Goal: Task Accomplishment & Management: Complete application form

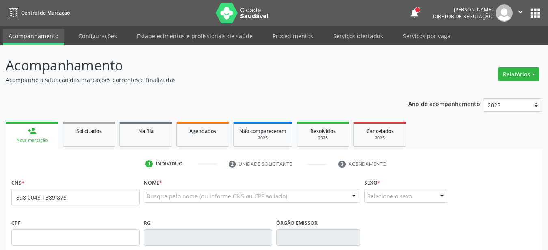
type input "898 0045 1389 8757"
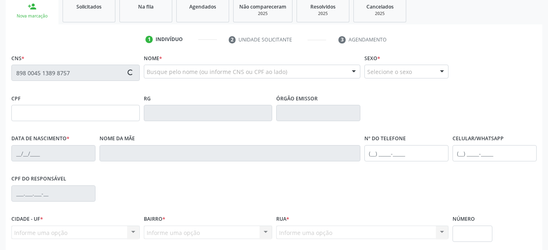
type input "02[DATE]"
type input "Anymercia Diniz Ferraz"
type input "[PHONE_NUMBER]"
type input "402"
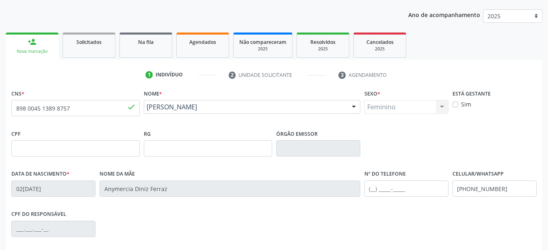
scroll to position [166, 0]
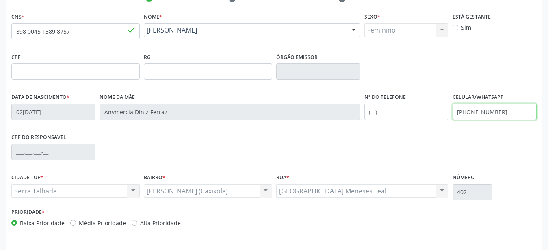
drag, startPoint x: 508, startPoint y: 112, endPoint x: 352, endPoint y: 133, distance: 158.3
click at [453, 120] on input "[PHONE_NUMBER]" at bounding box center [495, 112] width 84 height 16
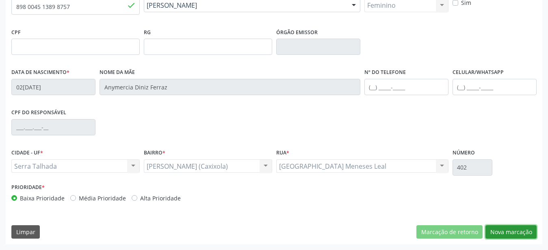
click at [501, 230] on button "Nova marcação" at bounding box center [511, 232] width 51 height 14
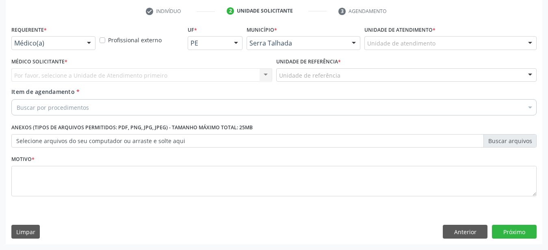
scroll to position [159, 0]
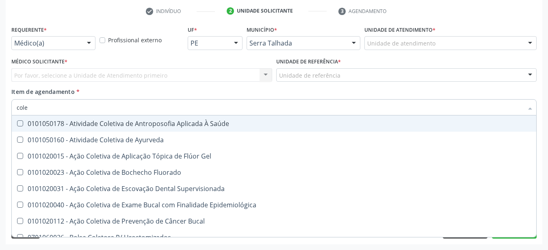
type input "coles"
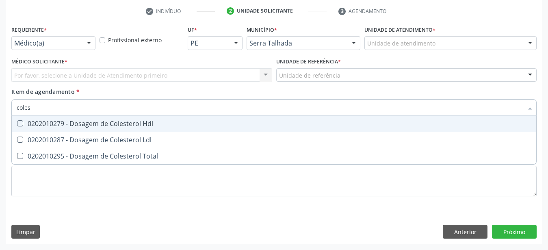
click at [77, 120] on div "0202010279 - Dosagem de Colesterol Hdl" at bounding box center [274, 123] width 515 height 7
checkbox Hdl "true"
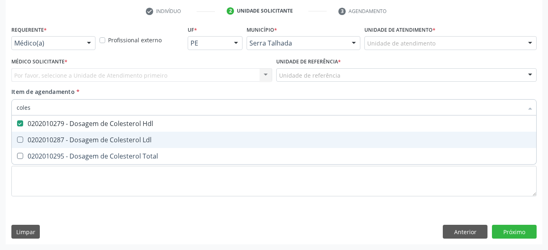
click at [82, 132] on span "0202010287 - Dosagem de Colesterol Ldl" at bounding box center [274, 140] width 525 height 16
checkbox Ldl "true"
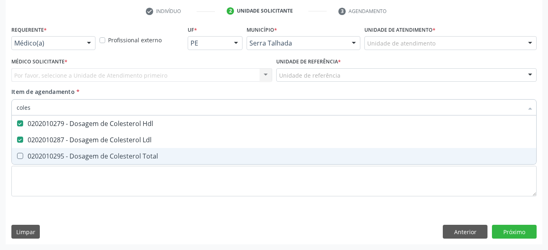
click at [83, 153] on div "0202010295 - Dosagem de Colesterol Total" at bounding box center [274, 156] width 515 height 7
checkbox Total "true"
type input "cole"
checkbox Hdl "false"
checkbox Ldl "false"
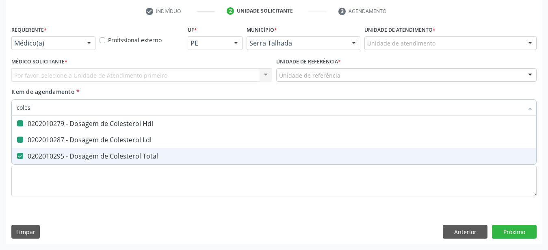
checkbox Total "false"
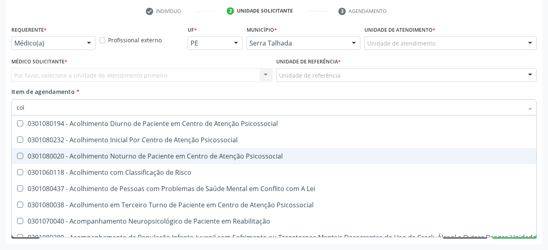
type input "co"
checkbox Hdl "false"
checkbox Ldl "false"
checkbox Total "false"
type input "c"
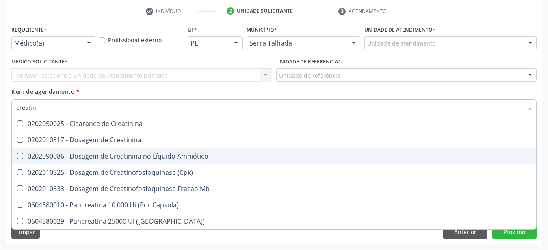
type input "creatini"
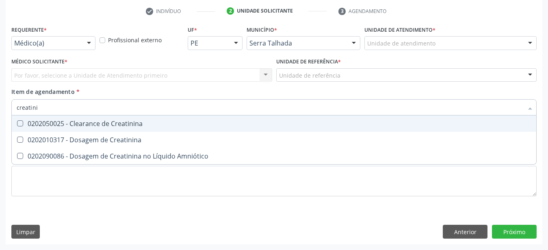
click at [90, 124] on span "0202050025 - Clearance de Creatinina" at bounding box center [274, 123] width 525 height 16
click at [90, 120] on div "0202050025 - Clearance de Creatinina" at bounding box center [274, 123] width 515 height 7
checkbox Creatinina "false"
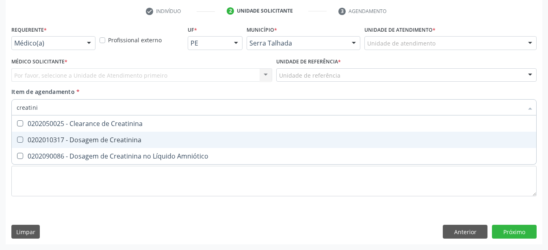
click at [88, 138] on span "0202010317 - Dosagem de Creatinina" at bounding box center [274, 140] width 525 height 16
checkbox Creatinina "true"
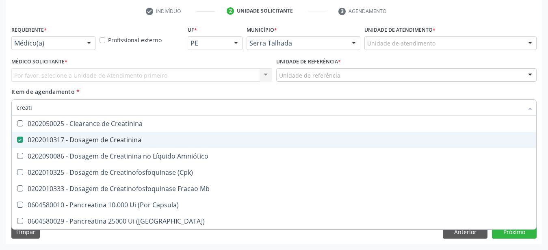
type input "creat"
checkbox Creatinina "false"
checkbox \(Cpk\) "true"
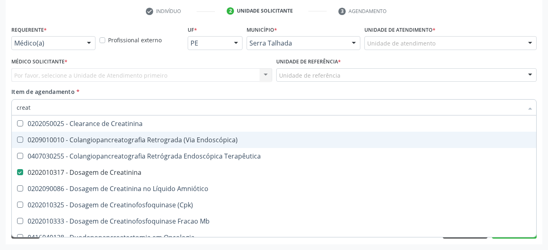
type input "crea"
checkbox Creatinina "false"
checkbox Mb "true"
type input "cre"
checkbox Mb "false"
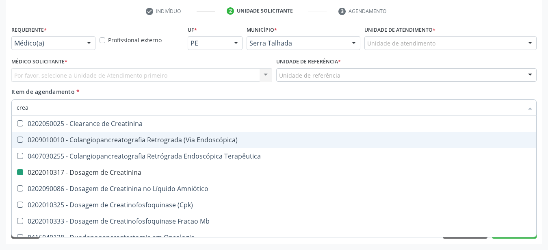
checkbox Oncologia "true"
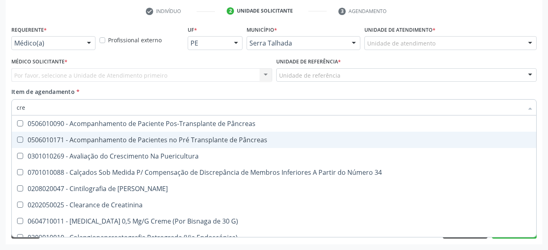
type input "cr"
checkbox Creatinina "false"
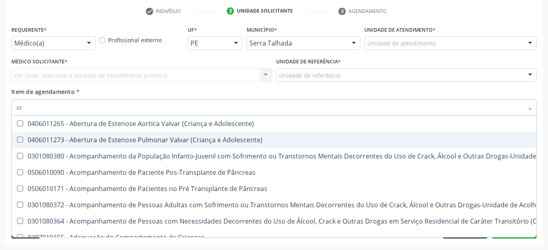
type input "c"
checkbox Creatinina "false"
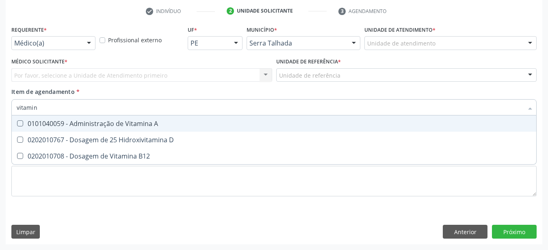
type input "vitamina"
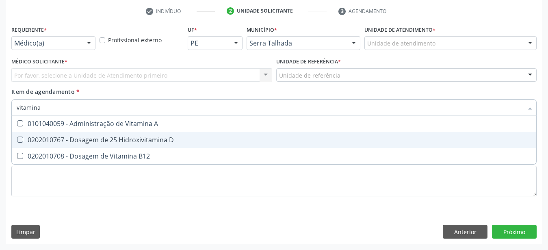
click at [155, 137] on div "0202010767 - Dosagem de 25 Hidroxivitamina D" at bounding box center [274, 140] width 515 height 7
checkbox D "true"
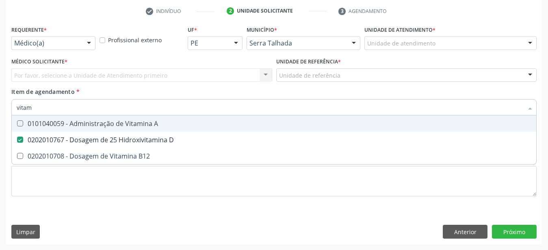
type input "vita"
checkbox D "false"
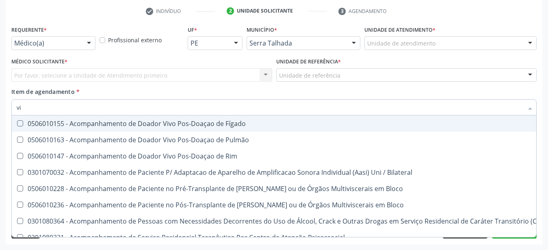
type input "v"
checkbox D "false"
checkbox Óbito "false"
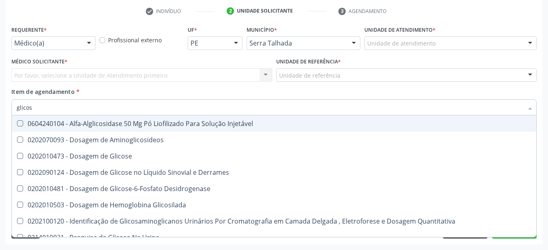
type input "glicose"
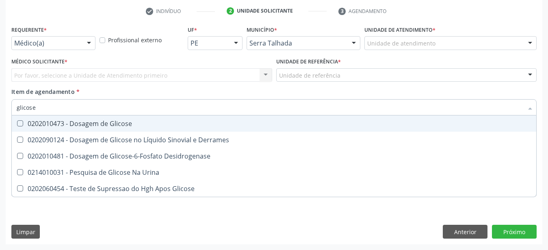
click at [105, 120] on div "0202010473 - Dosagem de Glicose" at bounding box center [274, 123] width 515 height 7
checkbox Glicose "true"
type input "glicos"
checkbox Glicose "false"
checkbox Desidrogenase "true"
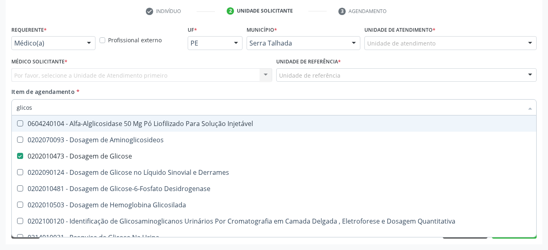
type input "glico"
checkbox Glicose "false"
checkbox Glicosilada "true"
type input "glic"
checkbox Glicosilada "false"
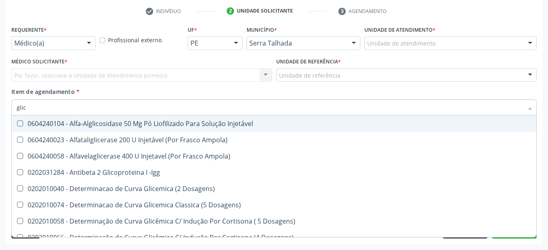
type input "gli"
checkbox Glicose "false"
checkbox Glicosilada "true"
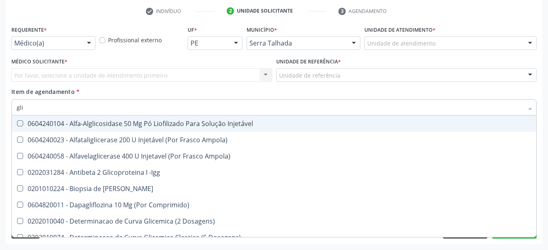
type input "gl"
checkbox Glicose "false"
type input "g"
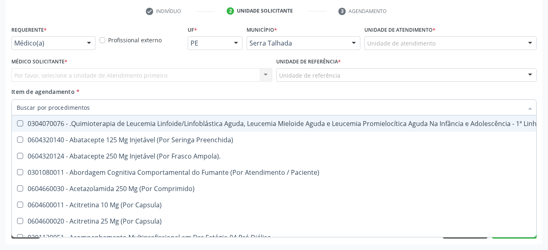
checkbox D "false"
checkbox Hdl "false"
checkbox Ldl "false"
checkbox Total "false"
checkbox Creatinina "false"
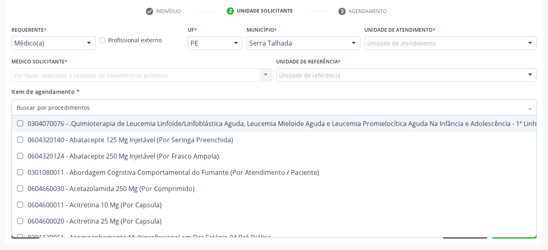
checkbox Glicose "false"
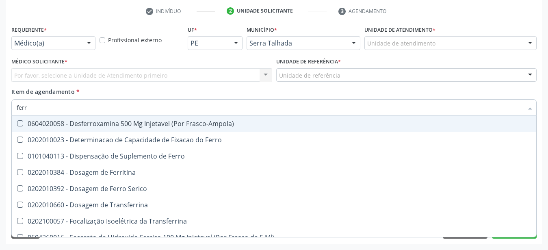
type input "ferro"
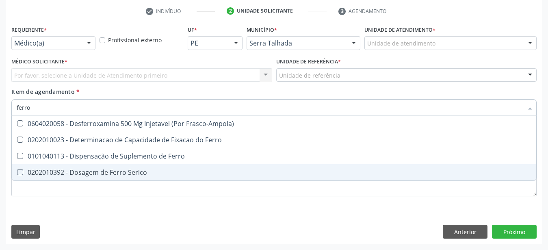
click at [105, 169] on div "0202010392 - Dosagem de Ferro Serico" at bounding box center [274, 172] width 515 height 7
checkbox Serico "true"
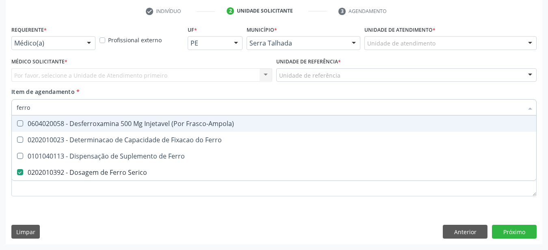
type input "ferr"
checkbox Serico "false"
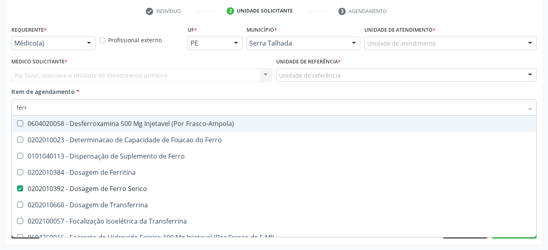
type input "fer"
checkbox Serico "false"
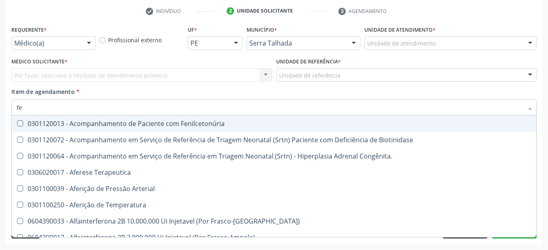
type input "f"
checkbox Serico "false"
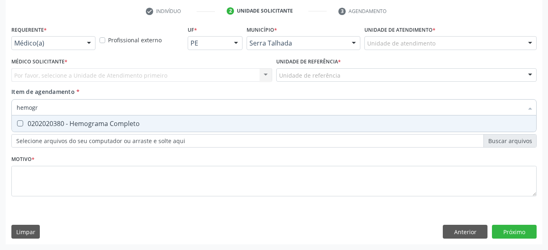
type input "hemogra"
click at [59, 120] on div "0202020380 - Hemograma Completo" at bounding box center [274, 123] width 515 height 7
checkbox Completo "true"
type input "hemog"
checkbox Completo "false"
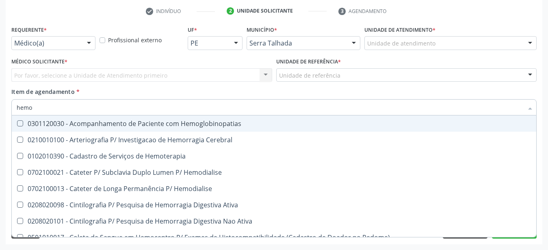
type input "hem"
checkbox Completo "false"
checkbox Elástica "true"
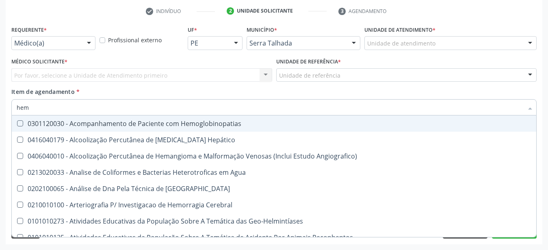
type input "he"
checkbox II "false"
type input "h"
checkbox Completo "false"
checkbox Recem-Nascido "false"
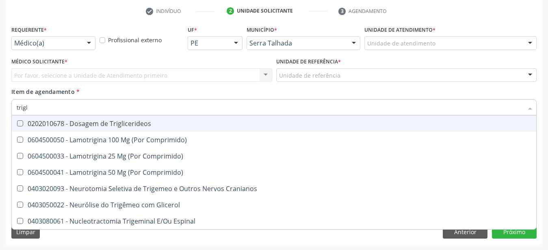
type input "trigli"
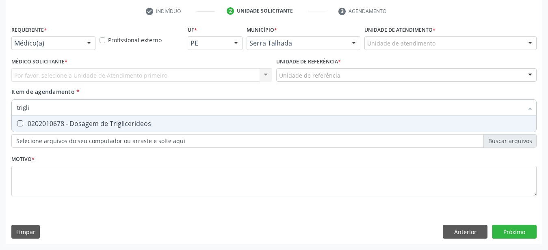
click at [84, 108] on input "trigli" at bounding box center [270, 107] width 507 height 16
click at [85, 120] on div "0202010678 - Dosagem de Triglicerideos" at bounding box center [274, 123] width 515 height 7
checkbox Triglicerideos "true"
type input "tri"
checkbox Triglicerideos "false"
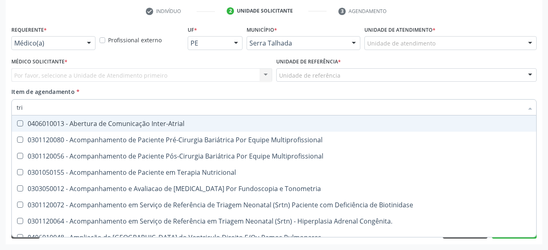
type input "tr"
checkbox Triglicerideos "false"
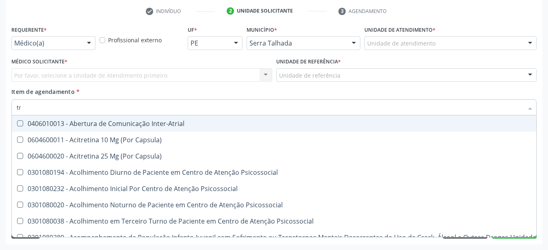
type input "t"
checkbox Triglicerideos "false"
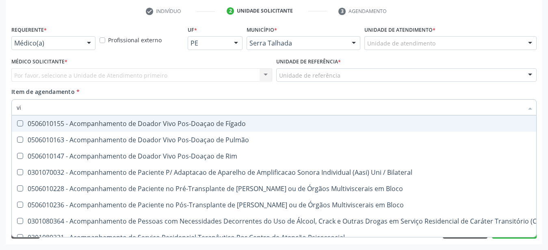
type input "vit"
checkbox Bloco "true"
type input "vita"
checkbox Bloco "true"
checkbox Bloco "false"
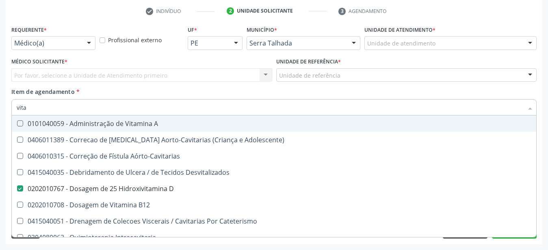
type input "vitam"
checkbox Adolescente\) "true"
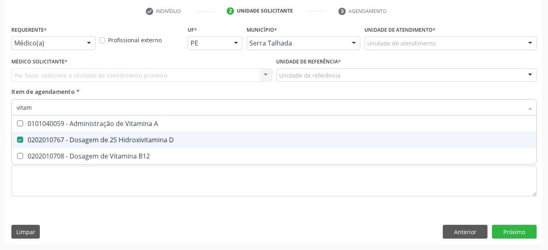
click at [87, 153] on div "0202010708 - Dosagem de Vitamina B12" at bounding box center [274, 156] width 515 height 7
checkbox B12 "true"
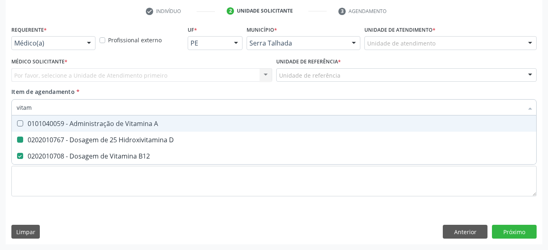
type input "vita"
checkbox D "false"
checkbox B12 "false"
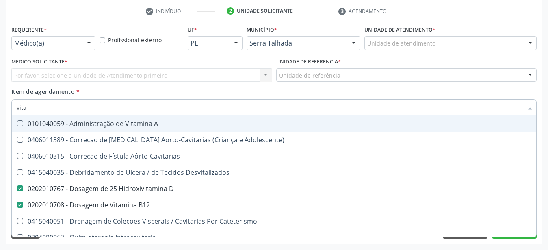
type input "vit"
checkbox D "false"
checkbox Cateterismo "true"
type input "vi"
checkbox B12 "false"
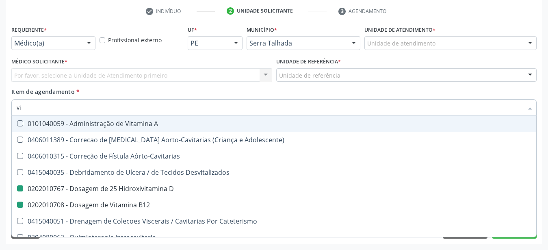
checkbox Cateterismo "false"
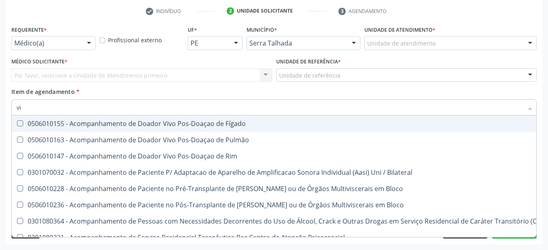
type input "v"
checkbox D "false"
checkbox B12 "false"
checkbox Óbito "false"
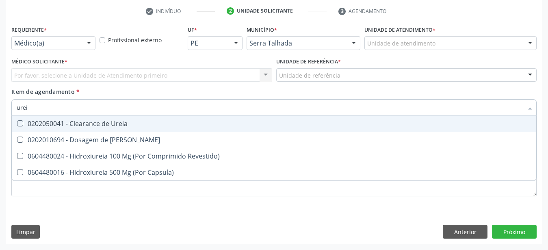
type input "ureia"
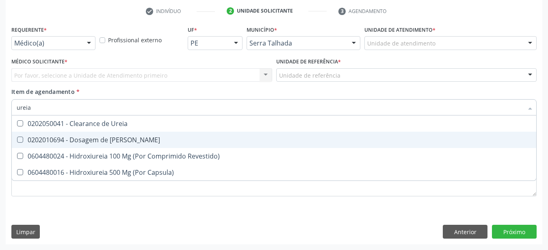
click at [80, 137] on div "0202010694 - Dosagem de [PERSON_NAME]" at bounding box center [274, 140] width 515 height 7
checkbox Ureia "true"
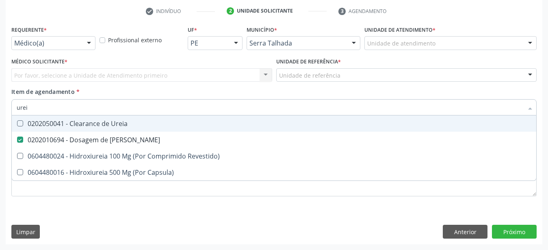
type input "ure"
checkbox Ureia "false"
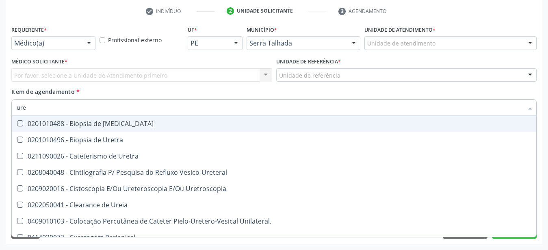
type input "ur"
checkbox Ureia "false"
type input "u"
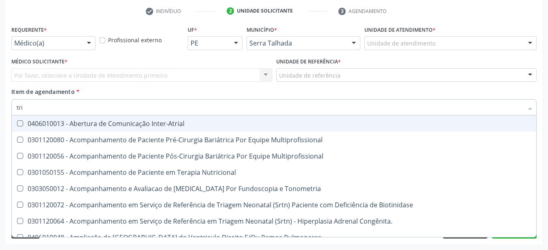
type input "trig"
checkbox Inter-Atrial "true"
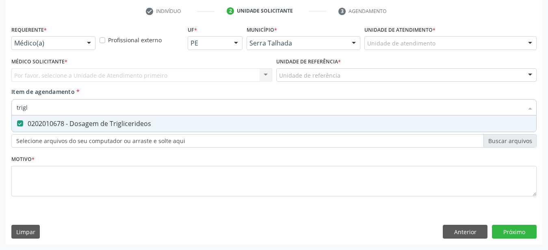
type input "trigli"
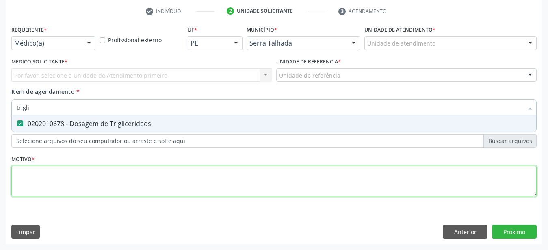
click at [73, 182] on textarea at bounding box center [273, 181] width 525 height 31
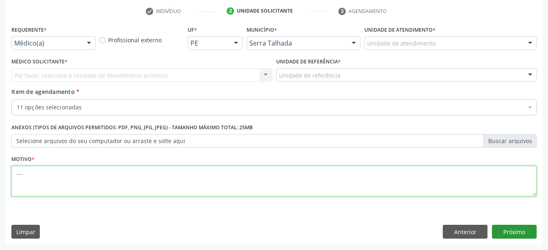
type textarea "...."
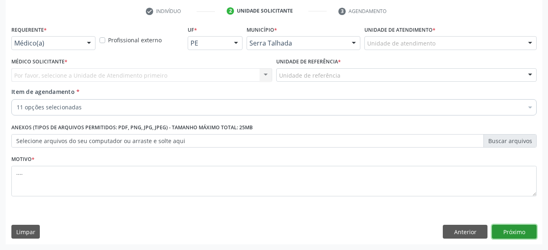
click at [526, 234] on button "Próximo" at bounding box center [514, 232] width 45 height 14
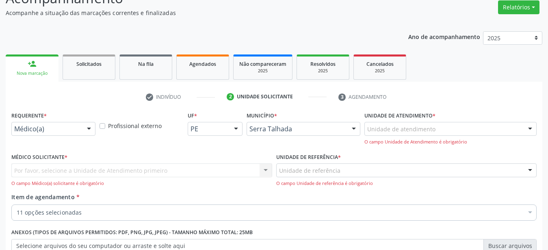
scroll to position [96, 0]
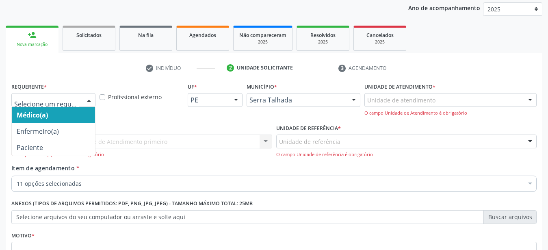
click at [82, 103] on div "Médico(a) Enfermeiro(a) Paciente Nenhum resultado encontrado para: " " Não há n…" at bounding box center [53, 100] width 84 height 14
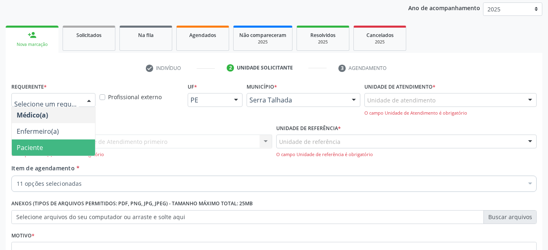
drag, startPoint x: 74, startPoint y: 150, endPoint x: 94, endPoint y: 164, distance: 24.8
click at [73, 150] on span "Paciente" at bounding box center [53, 147] width 83 height 16
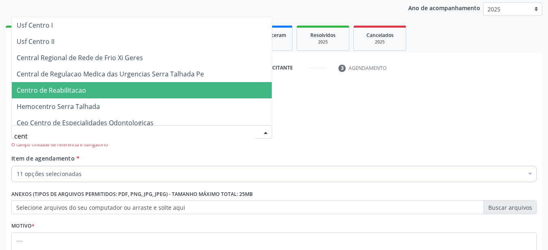
type input "centr"
click at [67, 91] on span "Centro de Reabilitacao" at bounding box center [51, 90] width 69 height 9
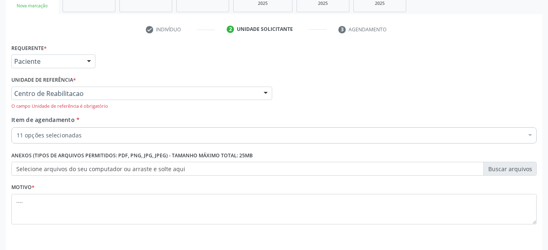
scroll to position [169, 0]
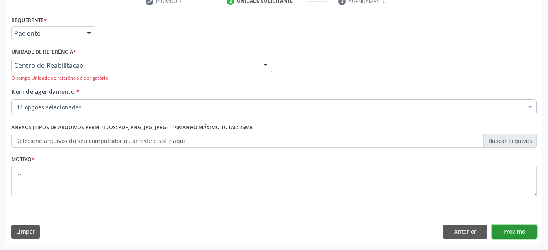
click at [517, 231] on button "Próximo" at bounding box center [514, 232] width 45 height 14
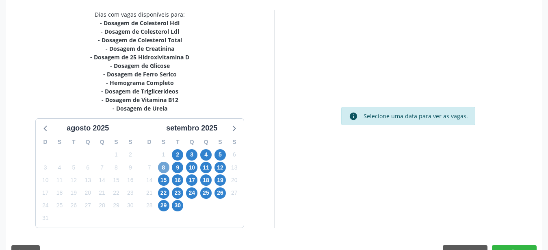
click at [160, 169] on span "8" at bounding box center [163, 167] width 11 height 11
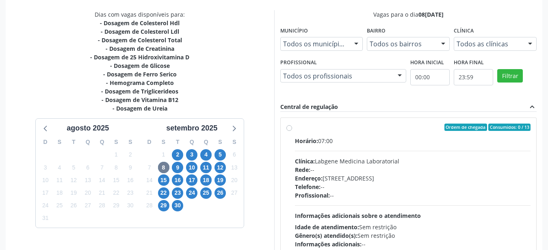
click at [288, 124] on div "Ordem de chegada Consumidos: 0 / 13 Horário: 07:00 Clínica: Labgene Medicina La…" at bounding box center [409, 186] width 245 height 125
radio input "true"
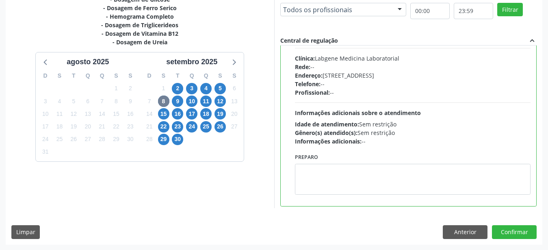
scroll to position [40, 0]
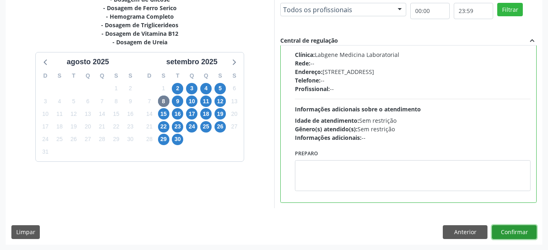
click at [515, 228] on button "Confirmar" at bounding box center [514, 232] width 45 height 14
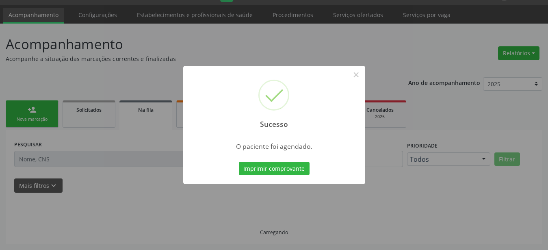
scroll to position [21, 0]
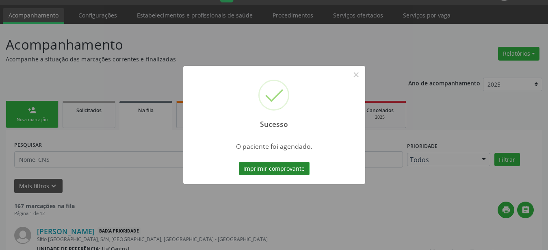
click at [283, 170] on button "Imprimir comprovante" at bounding box center [274, 169] width 71 height 14
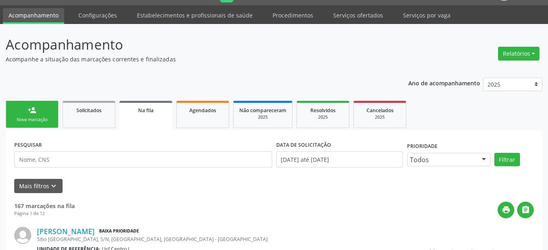
scroll to position [20, 0]
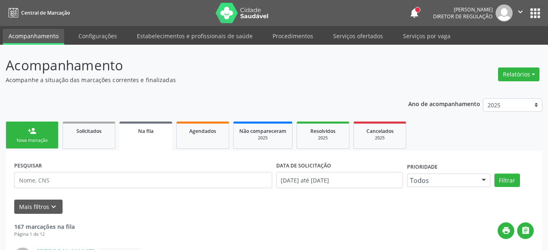
click at [537, 15] on button "apps" at bounding box center [535, 13] width 14 height 14
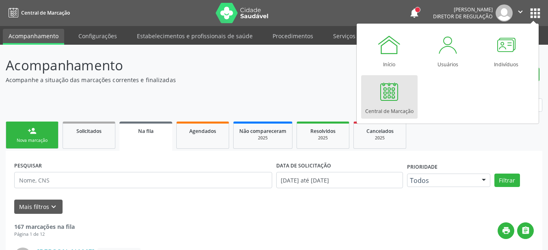
click at [382, 102] on div at bounding box center [389, 91] width 24 height 24
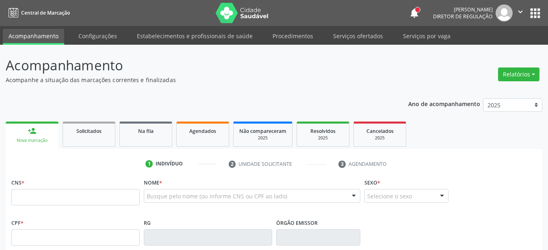
type input "898 0045 1389 8757"
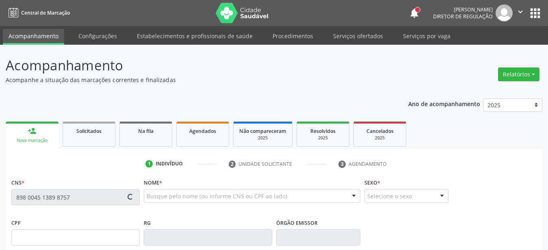
scroll to position [124, 0]
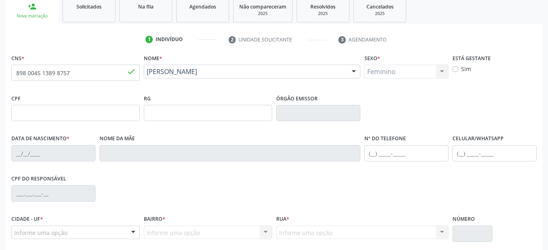
type input "0[DATE]"
type input "Anymercia Diniz Ferraz"
type input "[PHONE_NUMBER]"
type input "402"
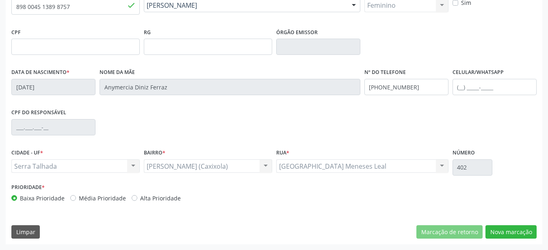
scroll to position [191, 0]
drag, startPoint x: 422, startPoint y: 85, endPoint x: 324, endPoint y: 89, distance: 98.4
click at [365, 89] on input "[PHONE_NUMBER]" at bounding box center [407, 87] width 84 height 16
drag, startPoint x: 536, startPoint y: 230, endPoint x: 529, endPoint y: 230, distance: 7.4
click at [536, 230] on button "Nova marcação" at bounding box center [511, 232] width 51 height 14
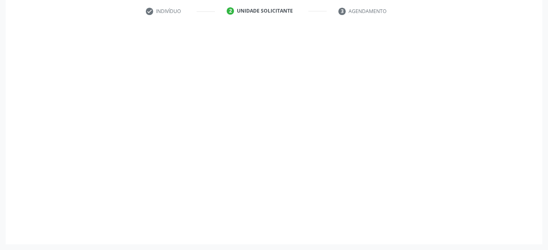
scroll to position [159, 0]
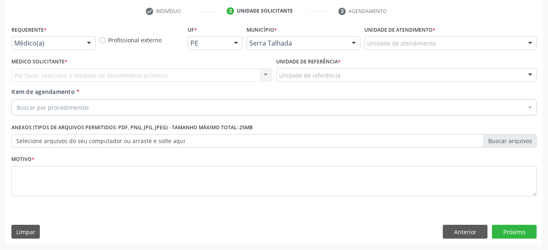
drag, startPoint x: 66, startPoint y: 39, endPoint x: 64, endPoint y: 44, distance: 5.3
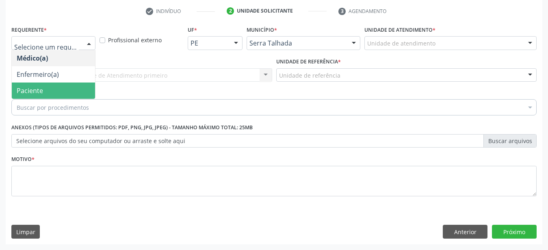
click at [52, 83] on span "Paciente" at bounding box center [53, 91] width 83 height 16
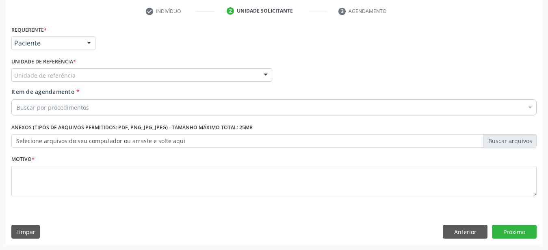
click at [46, 68] on div "Unidade de referência" at bounding box center [141, 75] width 261 height 14
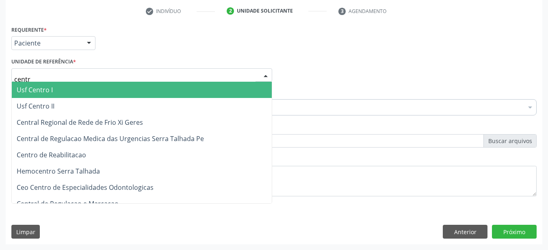
type input "centro"
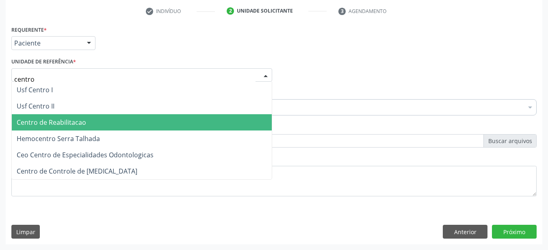
click at [56, 118] on span "Centro de Reabilitacao" at bounding box center [51, 122] width 69 height 9
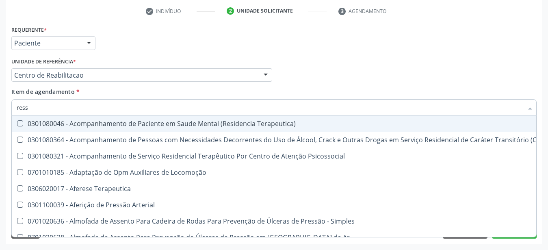
type input "resso"
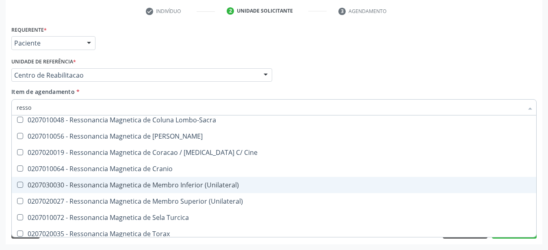
scroll to position [64, 0]
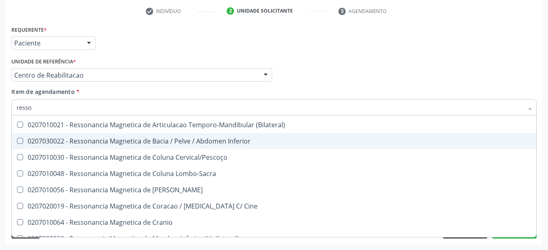
click at [177, 138] on div "0207030022 - Ressonancia Magnetica de Bacia / Pelve / Abdomen Inferior" at bounding box center [274, 141] width 515 height 7
checkbox Inferior "true"
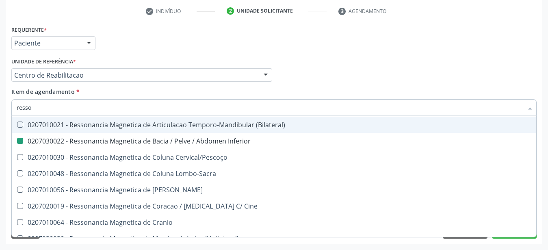
click at [308, 63] on div "Médico Solicitante Por favor, selecione a Unidade de Atendimento primeiro Nenhu…" at bounding box center [274, 72] width 530 height 32
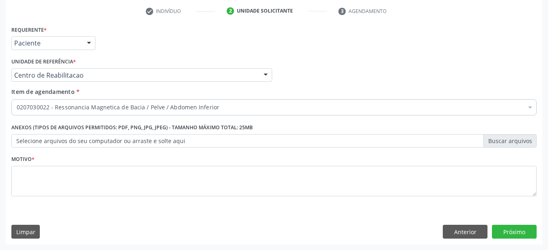
scroll to position [0, 0]
click at [316, 62] on div "Médico Solicitante Por favor, selecione a Unidade de Atendimento primeiro Nenhu…" at bounding box center [274, 72] width 530 height 32
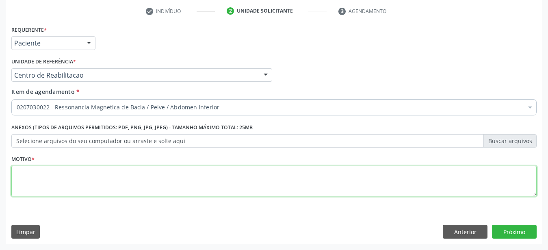
click at [161, 182] on textarea at bounding box center [273, 181] width 525 height 31
type textarea "...."
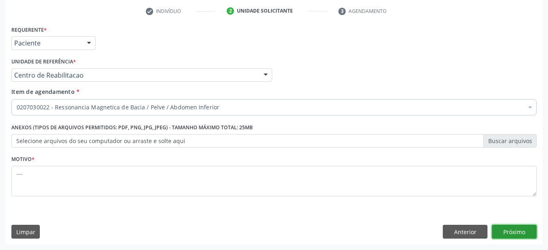
click at [502, 238] on button "Próximo" at bounding box center [514, 232] width 45 height 14
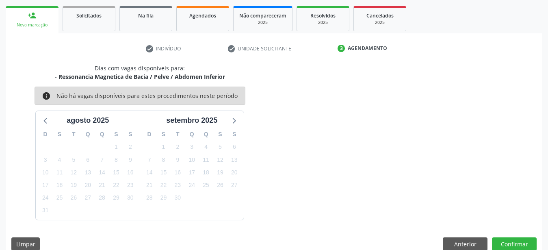
scroll to position [128, 0]
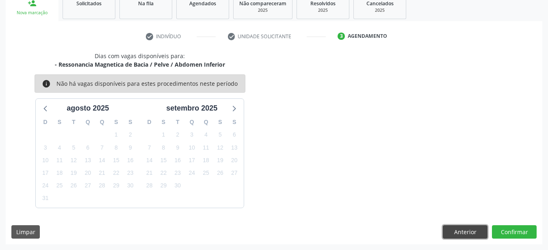
click at [463, 232] on button "Anterior" at bounding box center [465, 232] width 45 height 14
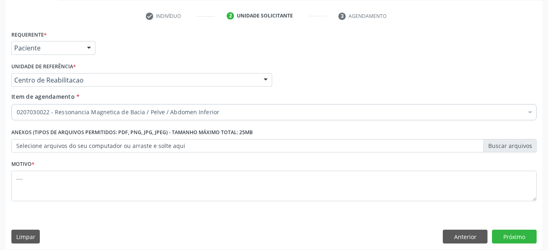
scroll to position [159, 0]
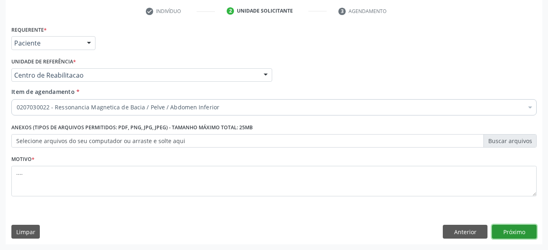
click at [515, 229] on button "Próximo" at bounding box center [514, 232] width 45 height 14
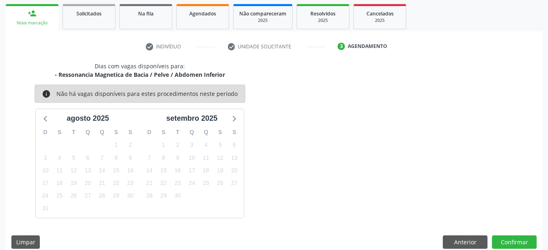
scroll to position [128, 0]
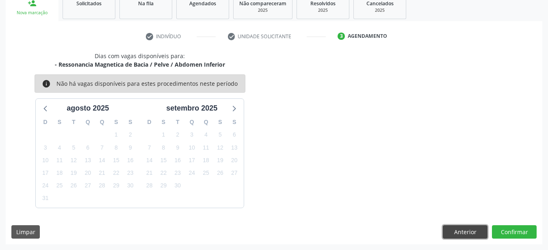
click at [471, 232] on button "Anterior" at bounding box center [465, 232] width 45 height 14
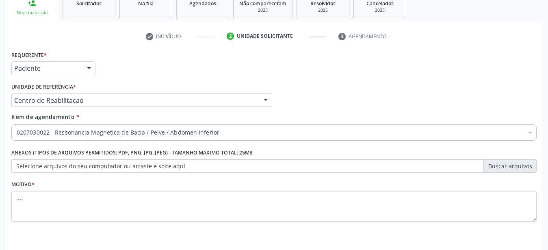
scroll to position [159, 0]
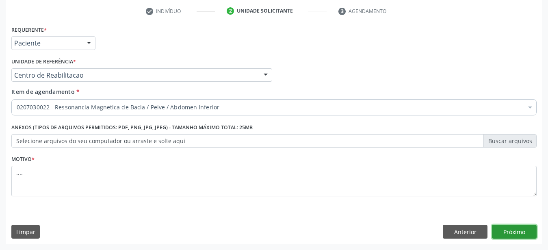
click at [513, 233] on button "Próximo" at bounding box center [514, 232] width 45 height 14
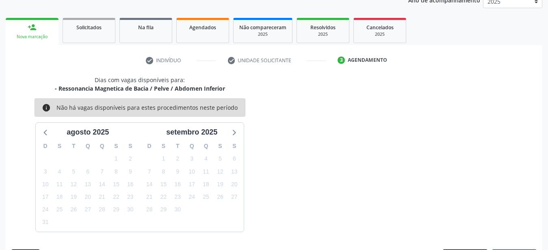
scroll to position [128, 0]
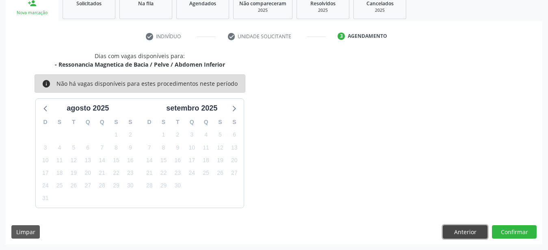
click at [451, 234] on button "Anterior" at bounding box center [465, 232] width 45 height 14
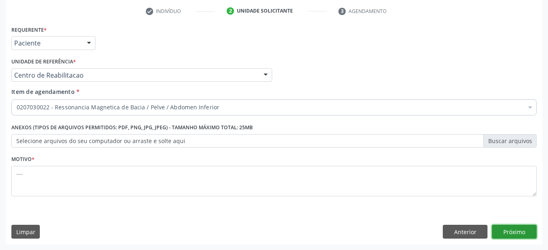
drag, startPoint x: 517, startPoint y: 232, endPoint x: 393, endPoint y: 224, distance: 123.8
click at [516, 234] on button "Próximo" at bounding box center [514, 232] width 45 height 14
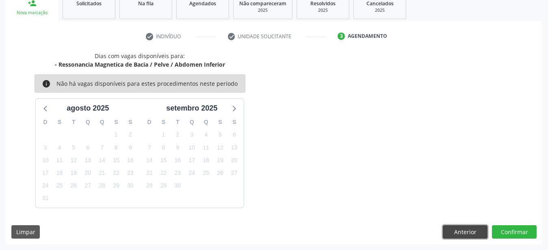
click at [456, 230] on button "Anterior" at bounding box center [465, 232] width 45 height 14
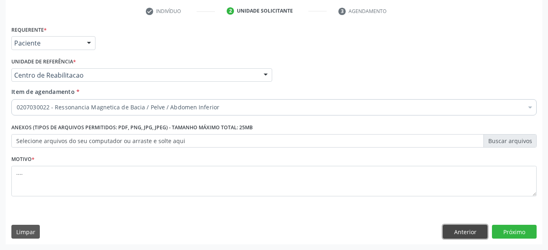
click at [465, 228] on button "Anterior" at bounding box center [465, 232] width 45 height 14
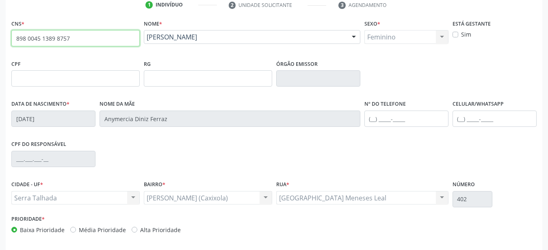
drag, startPoint x: 75, startPoint y: 43, endPoint x: 4, endPoint y: 48, distance: 71.3
click at [11, 46] on input "898 0045 1389 8757" at bounding box center [75, 38] width 128 height 16
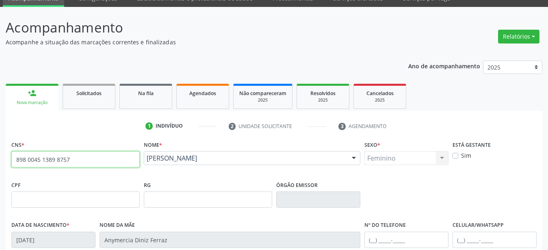
scroll to position [35, 0]
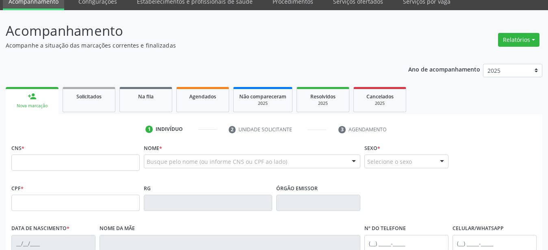
scroll to position [35, 0]
type input "898 0045 1389 8757"
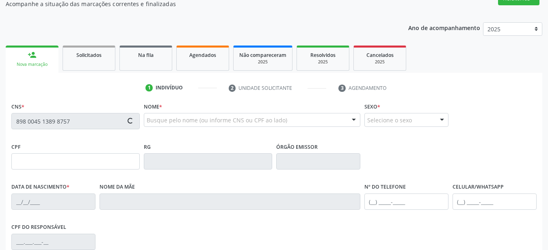
type input "0[DATE]"
type input "Anymercia Diniz Ferraz"
type input "[PHONE_NUMBER]"
type input "402"
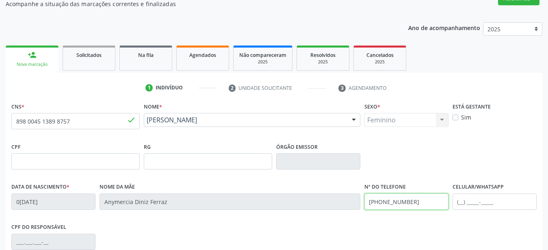
drag, startPoint x: 417, startPoint y: 200, endPoint x: 260, endPoint y: 198, distance: 156.5
click at [365, 198] on input "[PHONE_NUMBER]" at bounding box center [407, 201] width 84 height 16
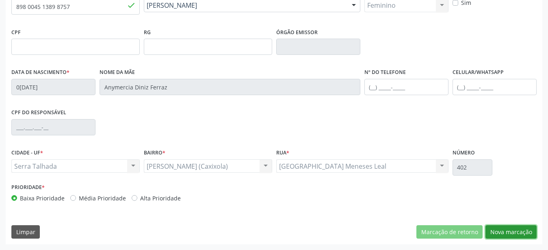
click at [504, 232] on button "Nova marcação" at bounding box center [511, 232] width 51 height 14
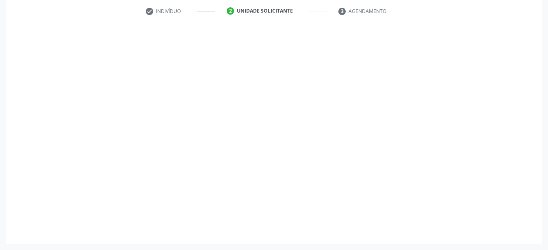
scroll to position [159, 0]
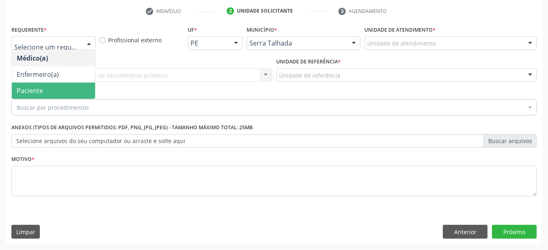
drag, startPoint x: 40, startPoint y: 81, endPoint x: 44, endPoint y: 61, distance: 20.3
click at [39, 86] on span "Paciente" at bounding box center [30, 90] width 26 height 9
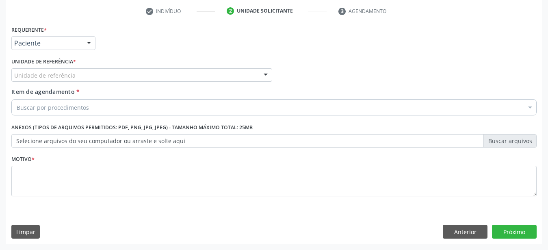
click at [44, 61] on label "Unidade de referência *" at bounding box center [43, 62] width 65 height 13
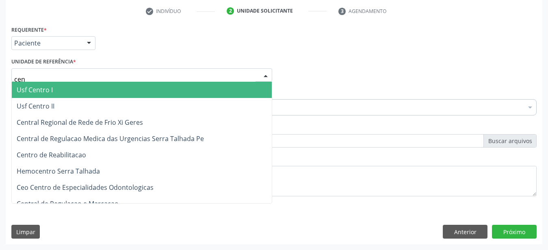
type input "cent"
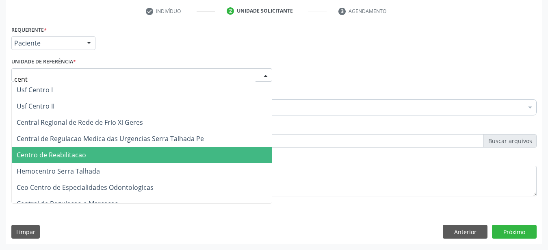
click at [67, 150] on span "Centro de Reabilitacao" at bounding box center [51, 154] width 69 height 9
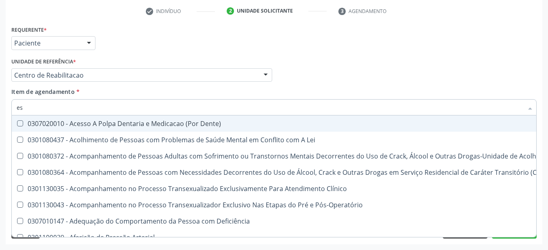
type input "e"
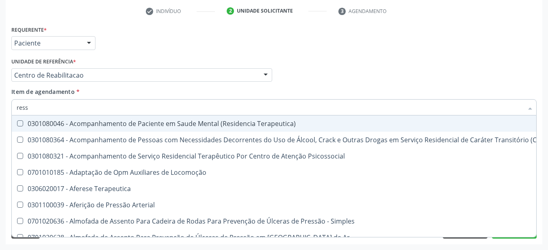
type input "resso"
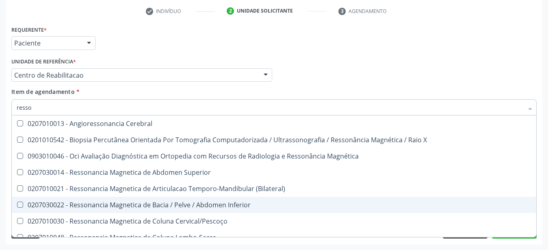
click at [101, 197] on span "0207030022 - Ressonancia Magnetica de Bacia / Pelve / Abdomen Inferior" at bounding box center [274, 205] width 525 height 16
checkbox Inferior "true"
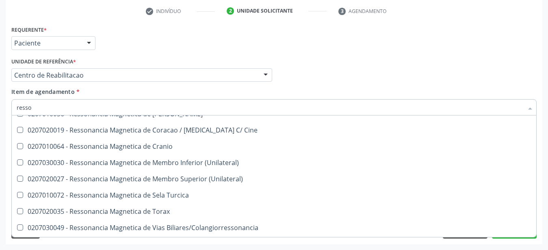
scroll to position [161, 0]
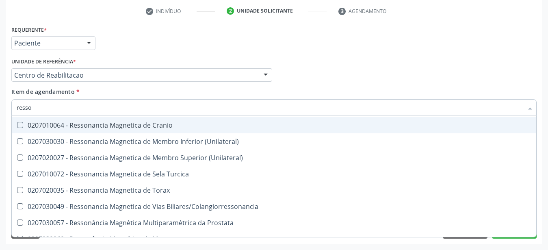
click at [410, 63] on div "Médico Solicitante Por favor, selecione a Unidade de Atendimento primeiro Nenhu…" at bounding box center [274, 72] width 530 height 32
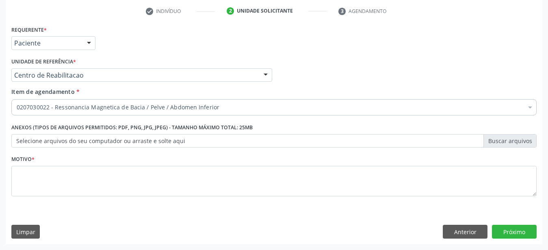
scroll to position [0, 0]
click at [406, 64] on div "Médico Solicitante Por favor, selecione a Unidade de Atendimento primeiro Nenhu…" at bounding box center [274, 72] width 530 height 32
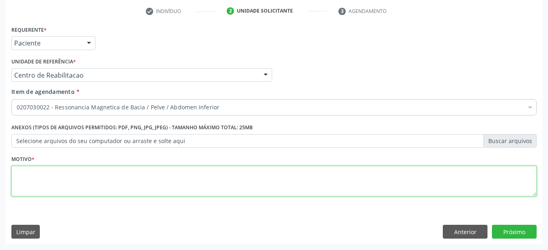
click at [93, 180] on textarea at bounding box center [273, 181] width 525 height 31
type textarea "..."
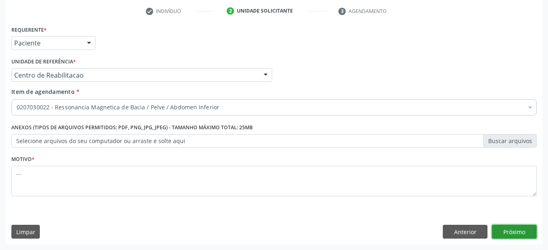
drag, startPoint x: 523, startPoint y: 236, endPoint x: 216, endPoint y: 214, distance: 307.2
click at [523, 236] on button "Próximo" at bounding box center [514, 232] width 45 height 14
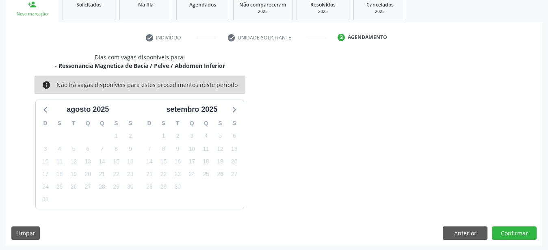
scroll to position [128, 0]
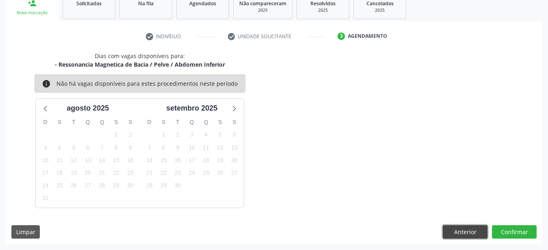
click at [464, 226] on button "Anterior" at bounding box center [465, 232] width 45 height 14
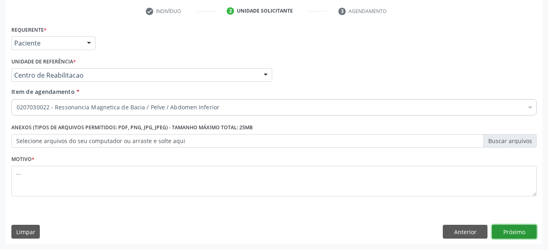
click at [517, 232] on button "Próximo" at bounding box center [514, 232] width 45 height 14
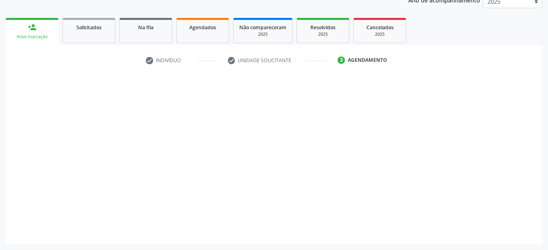
scroll to position [104, 0]
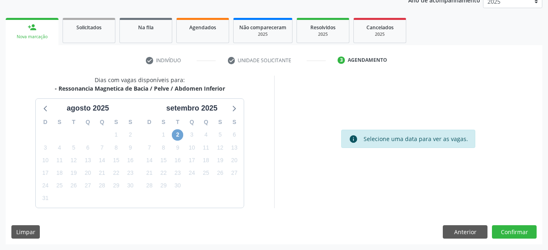
drag, startPoint x: 181, startPoint y: 132, endPoint x: 189, endPoint y: 129, distance: 8.5
click at [185, 129] on div "D S T Q Q S S 31 1 2 3 4 5 6 7 8 9 10 11 12 13 14 15 16 17 18 19 20 21 22 23 24…" at bounding box center [192, 160] width 104 height 93
click at [176, 137] on span "2" at bounding box center [177, 134] width 11 height 11
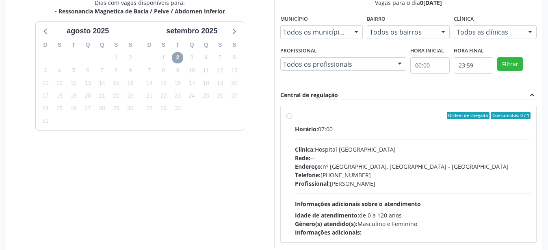
scroll to position [187, 0]
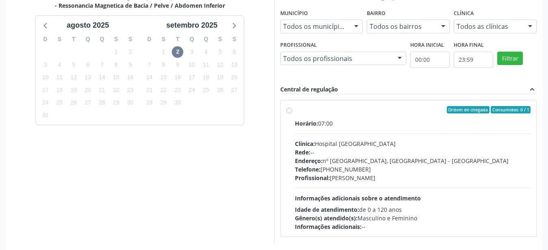
click at [295, 108] on label "Ordem de chegada Consumidos: 0 / 1 Horário: 07:00 Clínica: Hospital [GEOGRAPHIC…" at bounding box center [413, 168] width 236 height 125
click at [287, 108] on input "Ordem de chegada Consumidos: 0 / 1 Horário: 07:00 Clínica: Hospital [GEOGRAPHIC…" at bounding box center [290, 109] width 6 height 7
radio input "true"
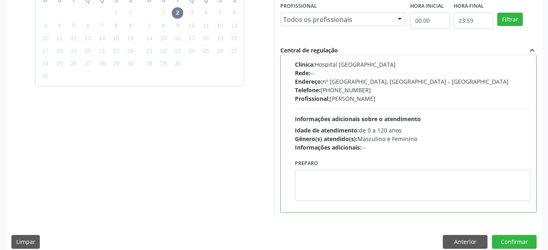
scroll to position [235, 0]
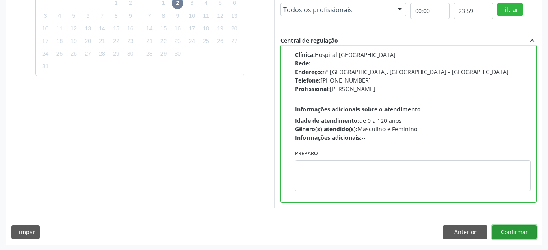
click at [503, 229] on button "Confirmar" at bounding box center [514, 232] width 45 height 14
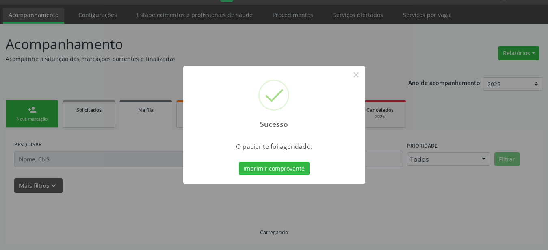
scroll to position [21, 0]
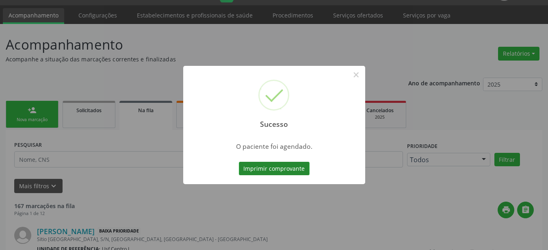
click at [277, 167] on button "Imprimir comprovante" at bounding box center [274, 169] width 71 height 14
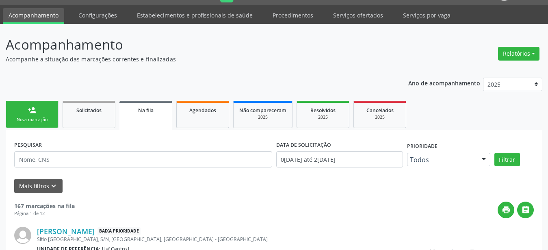
scroll to position [20, 0]
click at [205, 106] on link "Agendados" at bounding box center [202, 114] width 53 height 27
select select "7"
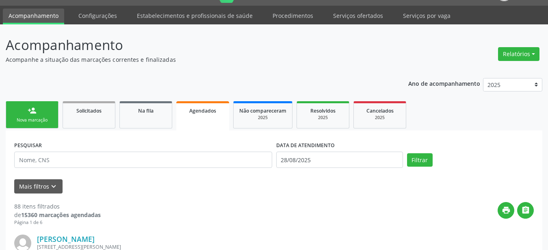
scroll to position [62, 0]
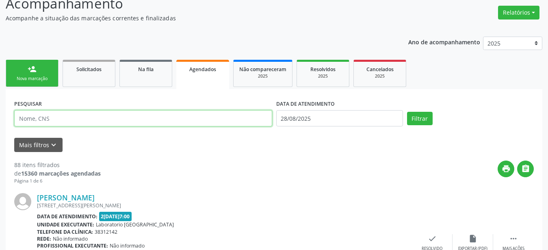
paste input "898 0045 1389 8757"
type input "898 0045 1389 8757"
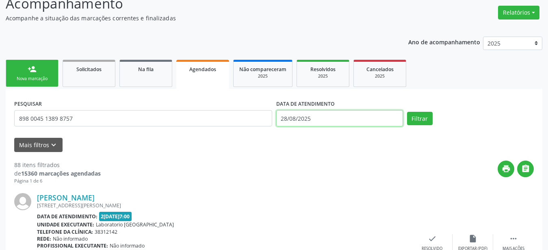
click at [297, 119] on input "28/08/2025" at bounding box center [339, 118] width 127 height 16
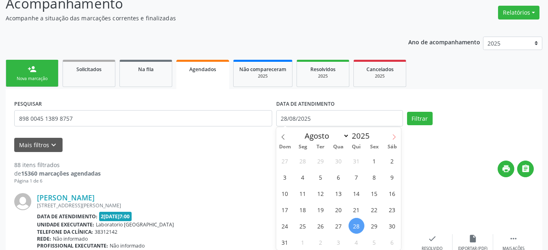
click at [397, 135] on icon at bounding box center [394, 137] width 6 height 6
select select "8"
click at [324, 160] on span "2" at bounding box center [321, 161] width 16 height 16
type input "[DATE]"
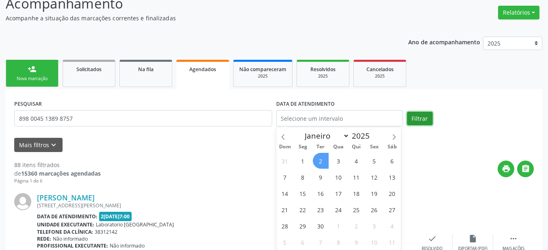
click at [417, 115] on button "Filtrar" at bounding box center [420, 119] width 26 height 14
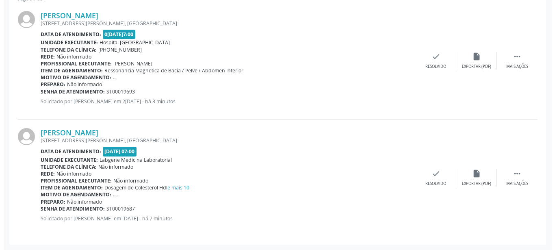
scroll to position [202, 0]
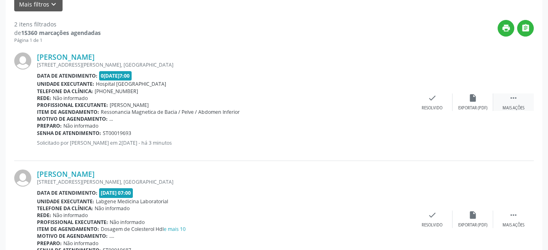
click at [516, 98] on icon "" at bounding box center [513, 97] width 9 height 9
click at [382, 104] on div "cancel Cancelar" at bounding box center [391, 101] width 41 height 17
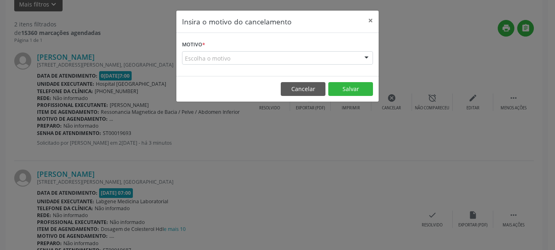
click at [238, 56] on div "Escolha o motivo" at bounding box center [277, 58] width 191 height 14
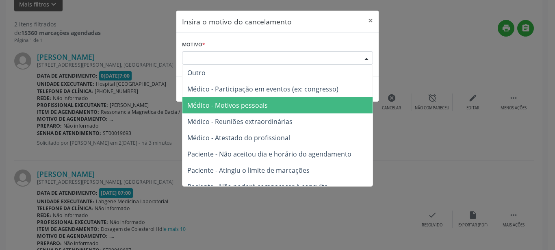
click at [282, 102] on span "Médico - Motivos pessoais" at bounding box center [277, 105] width 190 height 16
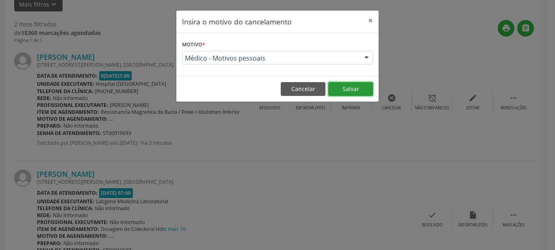
click at [354, 91] on button "Salvar" at bounding box center [350, 89] width 45 height 14
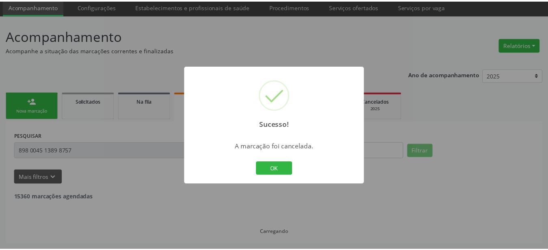
scroll to position [29, 0]
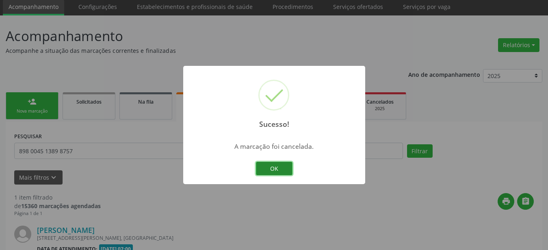
click at [267, 168] on button "OK" at bounding box center [274, 169] width 37 height 14
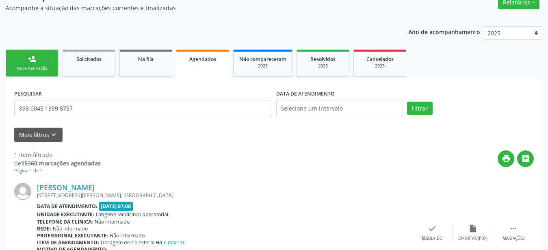
scroll to position [83, 0]
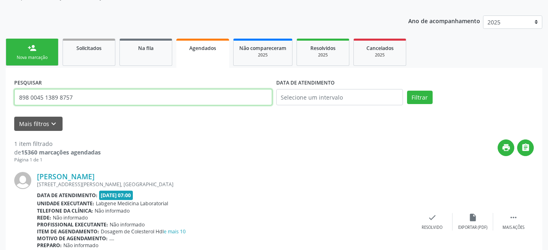
drag, startPoint x: 85, startPoint y: 97, endPoint x: 0, endPoint y: 113, distance: 86.1
click at [14, 105] on input "898 0045 1389 8757" at bounding box center [143, 97] width 258 height 16
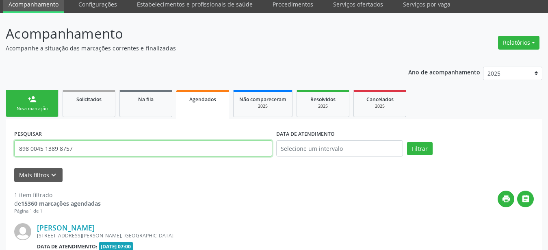
scroll to position [0, 0]
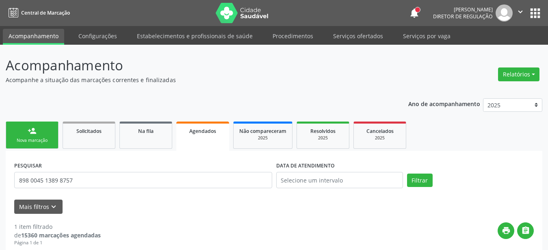
click at [538, 13] on button "apps" at bounding box center [535, 13] width 14 height 14
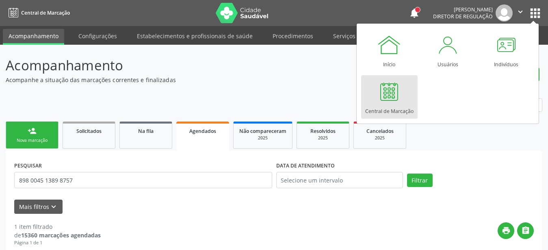
click at [388, 104] on div "Central de Marcação" at bounding box center [389, 109] width 48 height 11
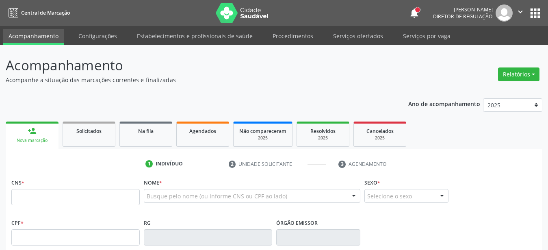
type input "898 0045 1389 8757"
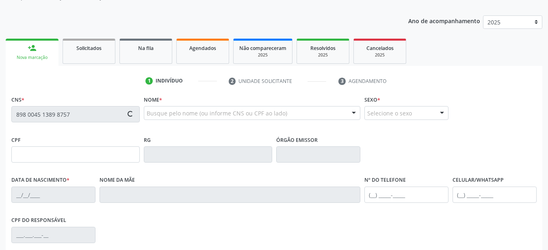
type input "0[DATE]"
type input "Anymercia Diniz Ferraz"
type input "[PHONE_NUMBER]"
type input "402"
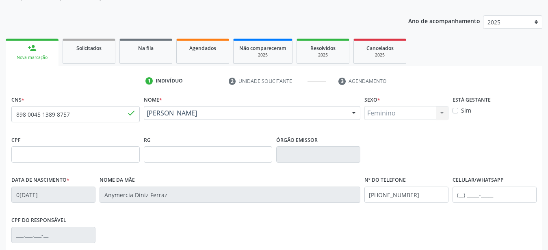
scroll to position [124, 0]
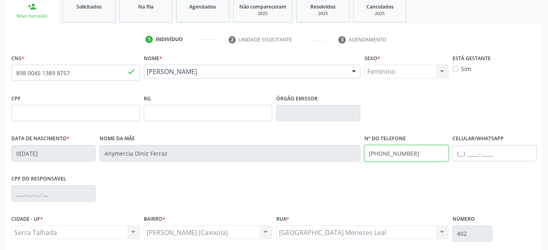
drag, startPoint x: 421, startPoint y: 153, endPoint x: 253, endPoint y: 180, distance: 170.7
click at [365, 161] on input "[PHONE_NUMBER]" at bounding box center [407, 153] width 84 height 16
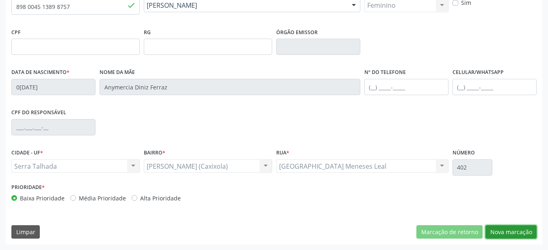
click at [505, 233] on button "Nova marcação" at bounding box center [511, 232] width 51 height 14
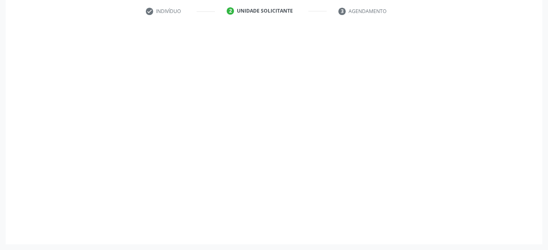
scroll to position [159, 0]
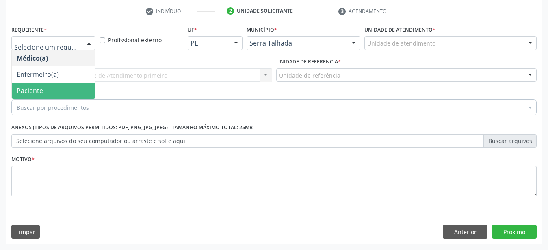
click at [41, 86] on span "Paciente" at bounding box center [30, 90] width 26 height 9
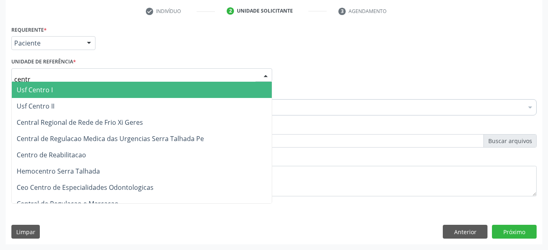
type input "centro"
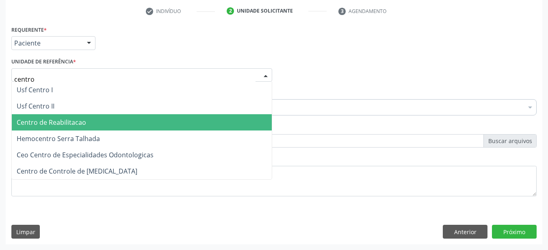
click at [32, 120] on span "Centro de Reabilitacao" at bounding box center [51, 122] width 69 height 9
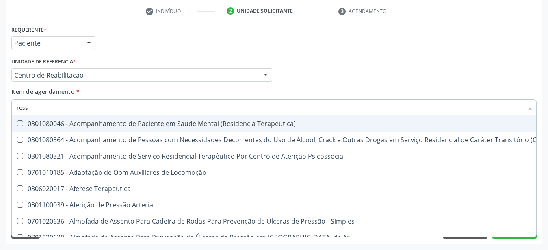
type input "resso"
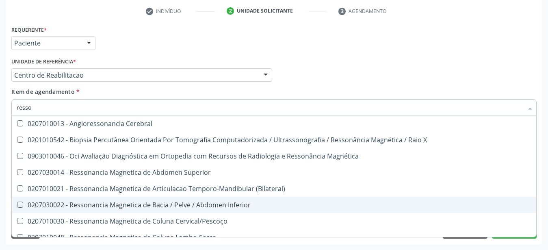
click at [188, 202] on div "0207030022 - Ressonancia Magnetica de Bacia / Pelve / Abdomen Inferior" at bounding box center [274, 205] width 515 height 7
checkbox Inferior "true"
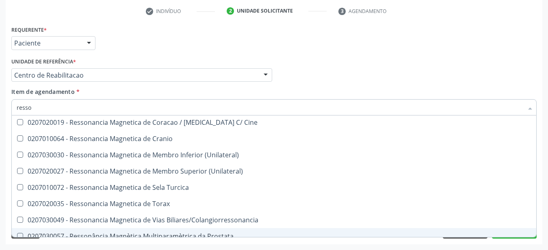
scroll to position [161, 0]
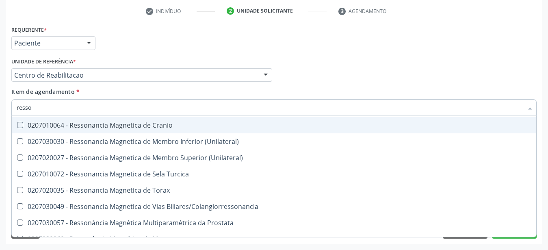
click at [509, 75] on div "Médico Solicitante Por favor, selecione a Unidade de Atendimento primeiro Nenhu…" at bounding box center [274, 72] width 530 height 32
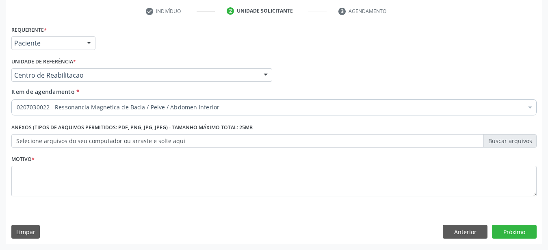
scroll to position [0, 0]
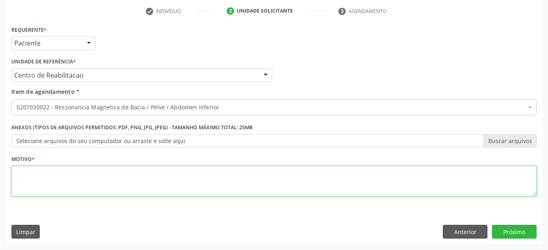
click at [122, 173] on textarea at bounding box center [273, 181] width 525 height 31
type textarea "..."
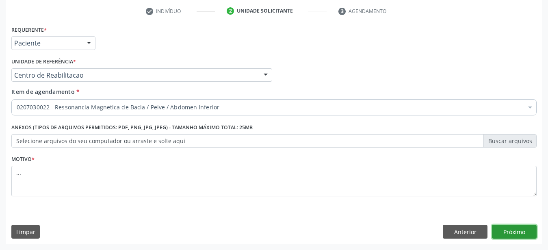
click at [503, 229] on button "Próximo" at bounding box center [514, 232] width 45 height 14
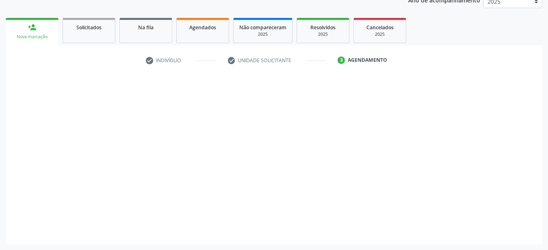
scroll to position [104, 0]
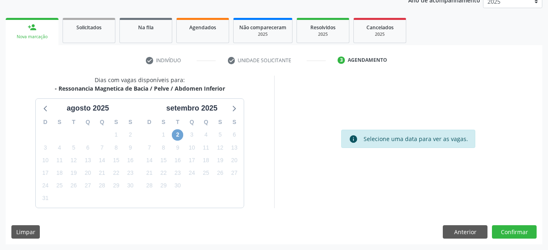
click at [180, 135] on span "2" at bounding box center [177, 134] width 11 height 11
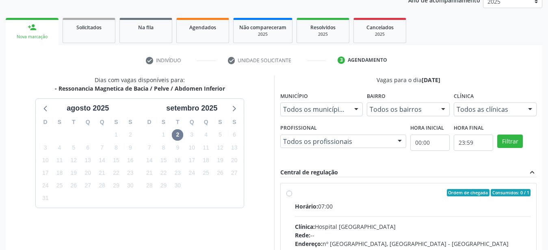
click at [295, 194] on label "Ordem de chegada Consumidos: 0 / 1 Horário: 07:00 Clínica: Hospital [GEOGRAPHIC…" at bounding box center [413, 251] width 236 height 125
click at [289, 194] on input "Ordem de chegada Consumidos: 0 / 1 Horário: 07:00 Clínica: Hospital [GEOGRAPHIC…" at bounding box center [290, 192] width 6 height 7
radio input "true"
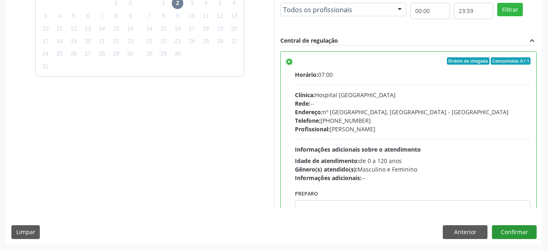
scroll to position [40, 0]
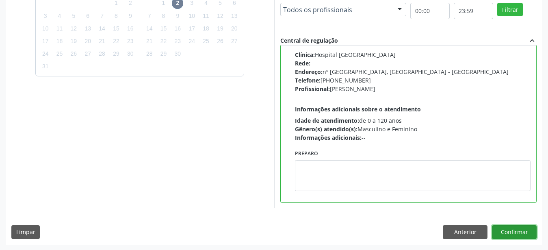
click at [515, 230] on button "Confirmar" at bounding box center [514, 232] width 45 height 14
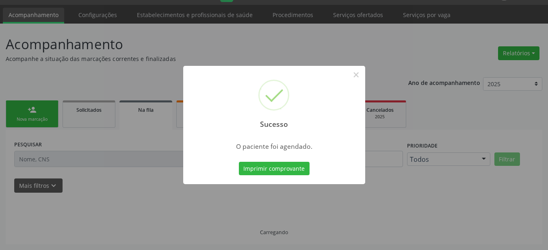
scroll to position [21, 0]
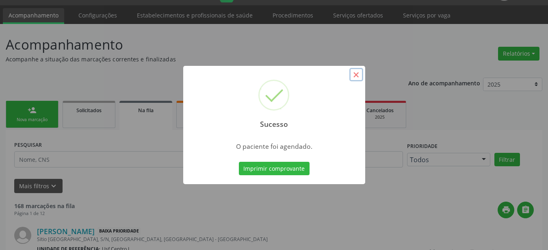
click at [354, 74] on button "×" at bounding box center [357, 75] width 14 height 14
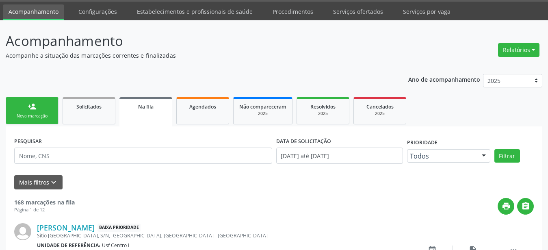
scroll to position [20, 0]
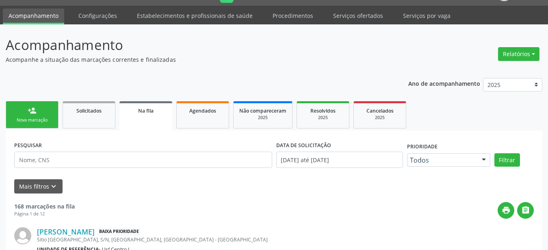
drag, startPoint x: 192, startPoint y: 110, endPoint x: 142, endPoint y: 156, distance: 67.6
click at [192, 110] on span "Agendados" at bounding box center [202, 110] width 27 height 7
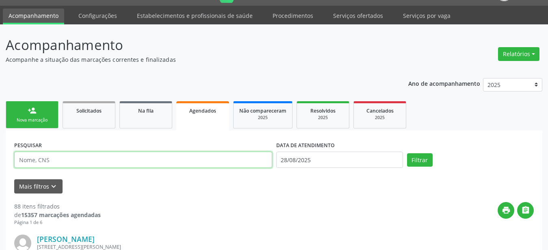
paste input "898 0045 1389 8757"
type input "898 0045 1389 8757"
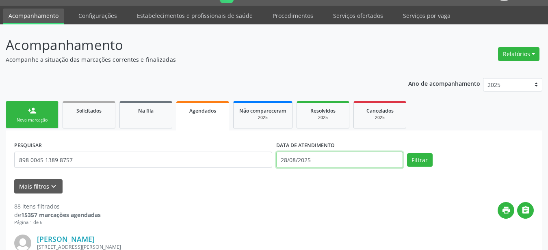
click at [282, 157] on input "28/08/2025" at bounding box center [339, 160] width 127 height 16
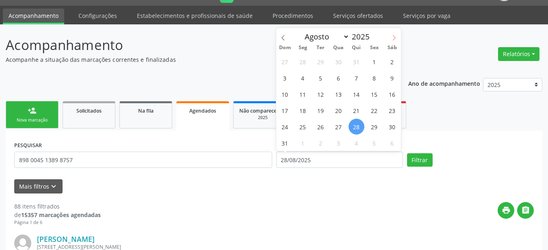
click at [389, 39] on span at bounding box center [394, 35] width 14 height 14
select select "8"
click at [323, 62] on span "2" at bounding box center [321, 62] width 16 height 16
type input "[DATE]"
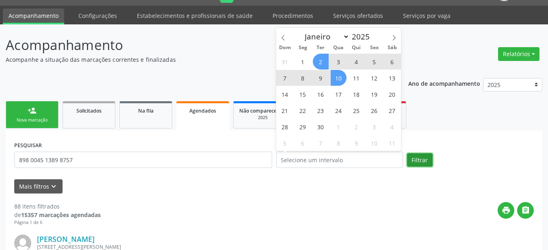
click at [421, 156] on button "Filtrar" at bounding box center [420, 160] width 26 height 14
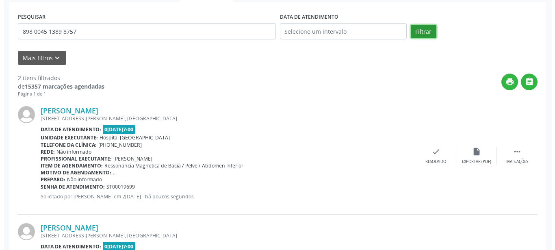
scroll to position [154, 0]
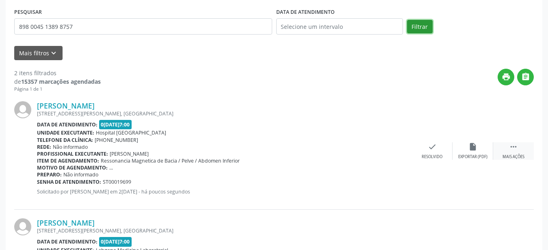
click at [511, 144] on icon "" at bounding box center [513, 146] width 9 height 9
click at [364, 148] on div "print Imprimir" at bounding box center [351, 150] width 41 height 17
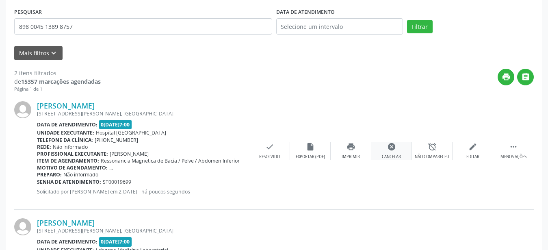
click at [384, 150] on div "cancel Cancelar" at bounding box center [391, 150] width 41 height 17
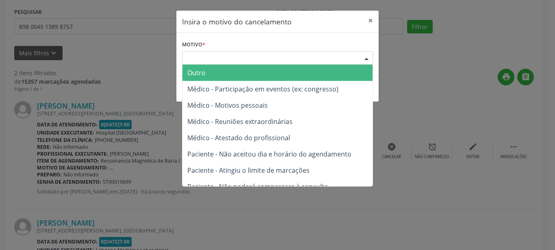
click at [254, 59] on div "Escolha o motivo" at bounding box center [277, 58] width 191 height 14
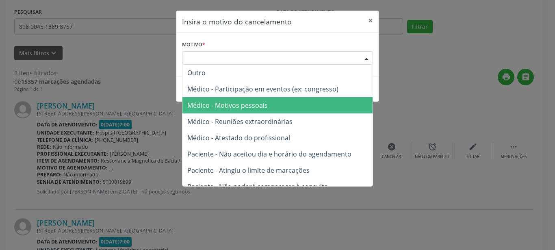
click at [244, 109] on span "Médico - Motivos pessoais" at bounding box center [227, 105] width 80 height 9
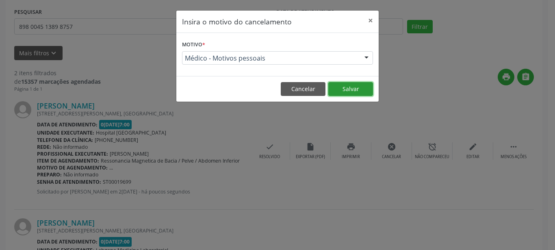
click at [343, 87] on button "Salvar" at bounding box center [350, 89] width 45 height 14
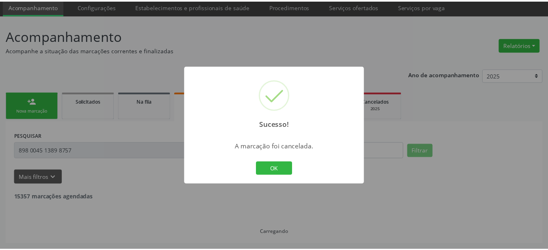
scroll to position [29, 0]
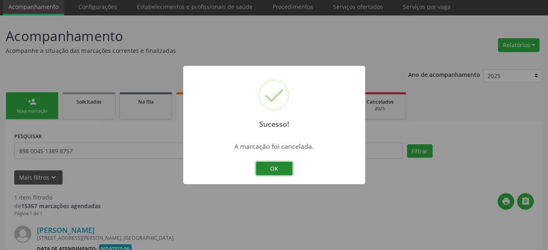
click at [268, 172] on button "OK" at bounding box center [274, 169] width 37 height 14
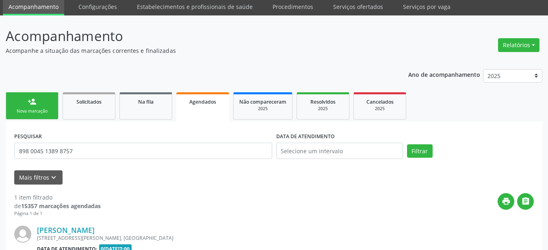
scroll to position [29, 0]
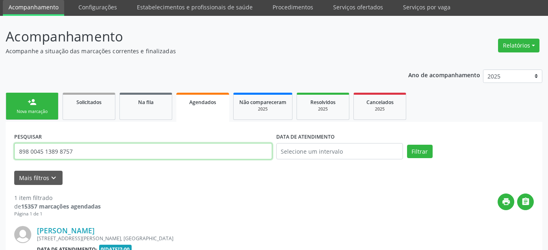
drag, startPoint x: 93, startPoint y: 152, endPoint x: 43, endPoint y: 126, distance: 55.8
click at [14, 144] on input "898 0045 1389 8757" at bounding box center [143, 151] width 258 height 16
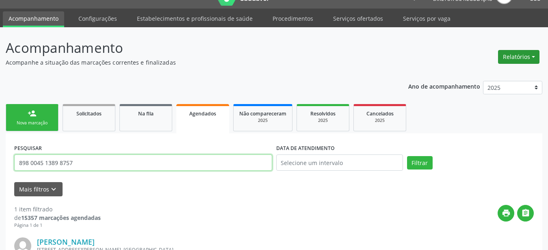
scroll to position [0, 0]
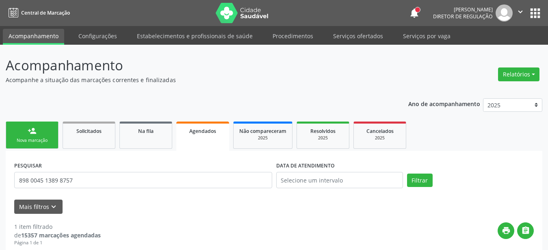
click at [531, 13] on button "apps" at bounding box center [535, 13] width 14 height 14
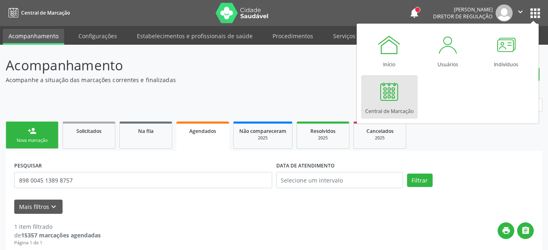
click at [405, 84] on link "Central de Marcação" at bounding box center [389, 96] width 56 height 43
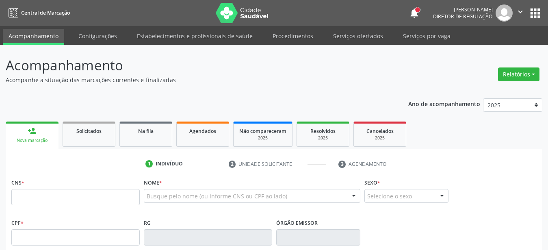
type input "898 0045 1389 8757"
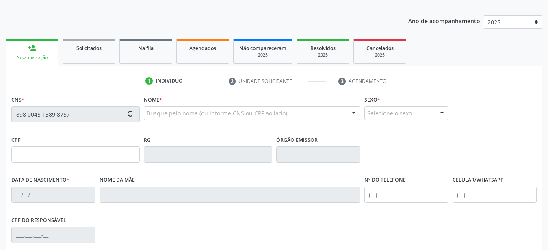
type input "0[DATE]"
type input "Anymercia Diniz Ferraz"
type input "[PHONE_NUMBER]"
type input "402"
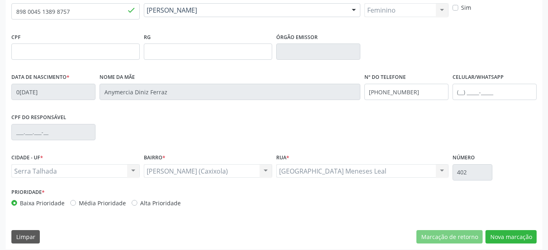
scroll to position [191, 0]
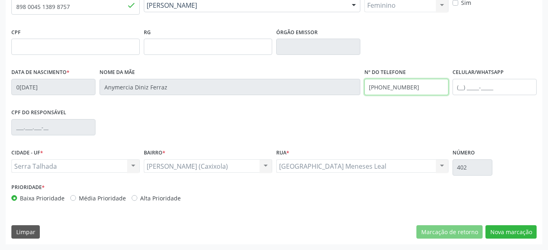
drag, startPoint x: 421, startPoint y: 81, endPoint x: 250, endPoint y: 89, distance: 172.1
click at [365, 89] on input "[PHONE_NUMBER]" at bounding box center [407, 87] width 84 height 16
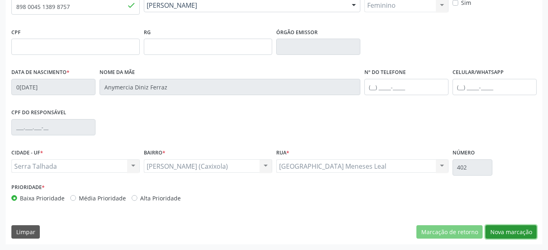
click at [497, 230] on button "Nova marcação" at bounding box center [511, 232] width 51 height 14
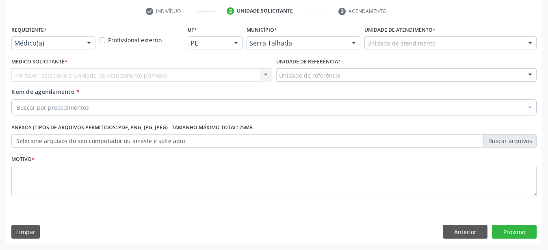
scroll to position [159, 0]
click at [68, 36] on div "Médico(a)" at bounding box center [53, 43] width 84 height 14
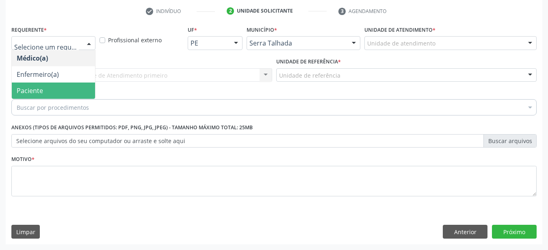
click at [56, 83] on span "Paciente" at bounding box center [53, 91] width 83 height 16
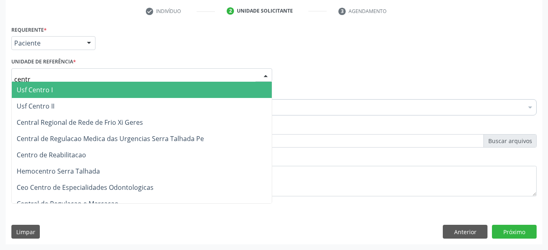
type input "centro"
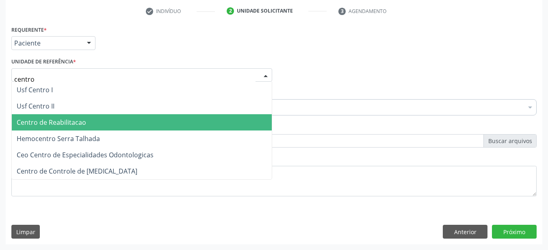
click at [81, 114] on span "Centro de Reabilitacao" at bounding box center [142, 122] width 260 height 16
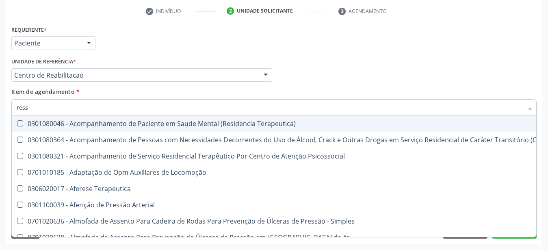
type input "resso"
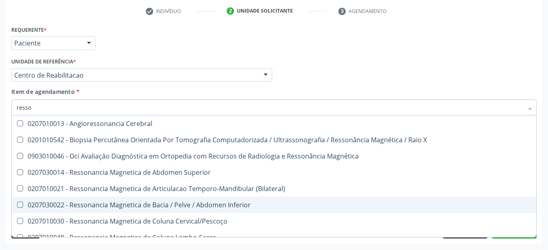
click at [156, 202] on div "0207030022 - Ressonancia Magnetica de Bacia / Pelve / Abdomen Inferior" at bounding box center [274, 205] width 515 height 7
checkbox Inferior "true"
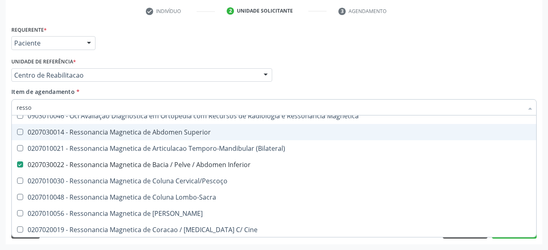
scroll to position [54, 0]
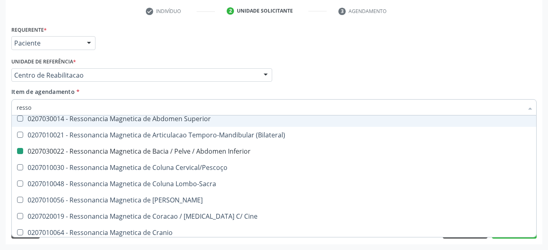
click at [407, 65] on div "Médico Solicitante Por favor, selecione a Unidade de Atendimento primeiro Nenhu…" at bounding box center [274, 72] width 530 height 32
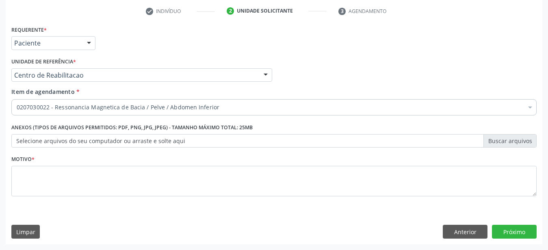
scroll to position [0, 0]
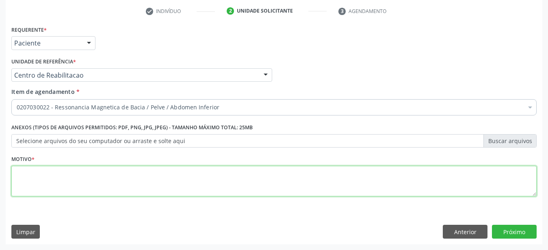
click at [103, 197] on textarea at bounding box center [273, 181] width 525 height 31
type textarea "..."
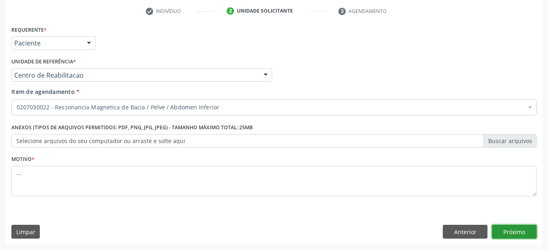
drag, startPoint x: 514, startPoint y: 230, endPoint x: 150, endPoint y: 156, distance: 370.9
click at [513, 231] on button "Próximo" at bounding box center [514, 232] width 45 height 14
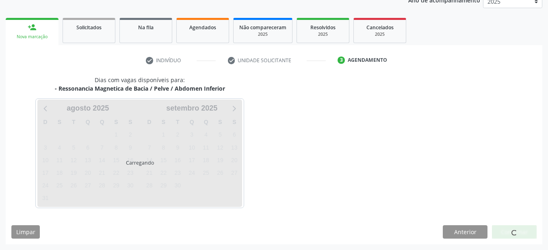
scroll to position [104, 0]
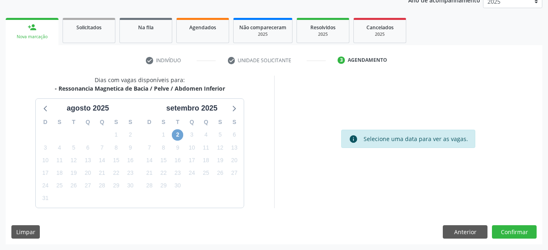
click at [180, 135] on span "2" at bounding box center [177, 134] width 11 height 11
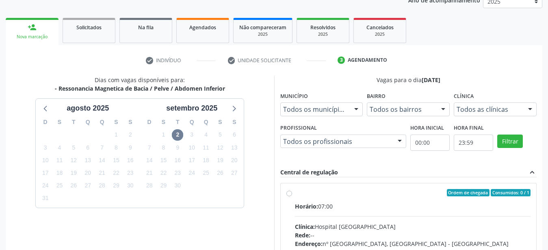
click at [295, 196] on label "Ordem de chegada Consumidos: 0 / 1 Horário: 07:00 Clínica: Hospital Santa Marta…" at bounding box center [413, 251] width 236 height 125
click at [289, 196] on input "Ordem de chegada Consumidos: 0 / 1 Horário: 07:00 Clínica: Hospital Santa Marta…" at bounding box center [290, 192] width 6 height 7
radio input "true"
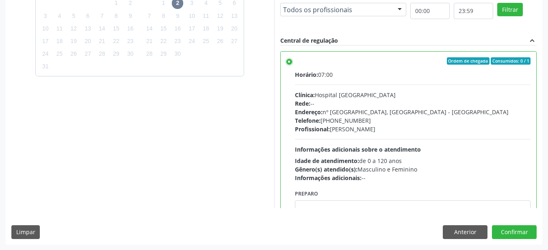
scroll to position [40, 0]
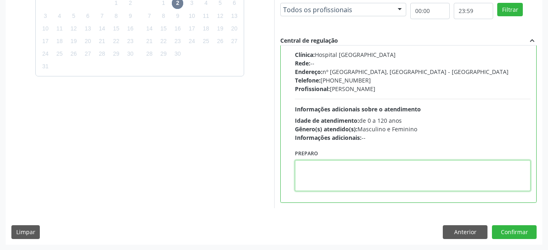
click at [334, 173] on textarea at bounding box center [413, 175] width 236 height 31
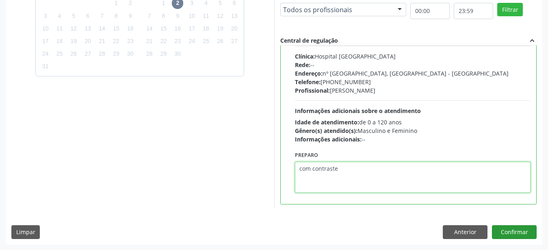
type textarea "com contraste"
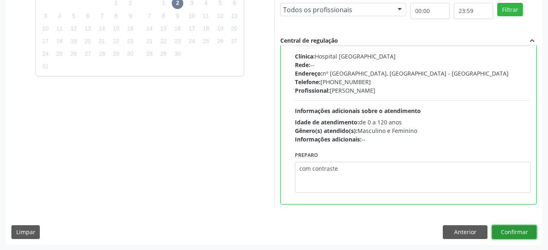
click at [530, 228] on button "Confirmar" at bounding box center [514, 232] width 45 height 14
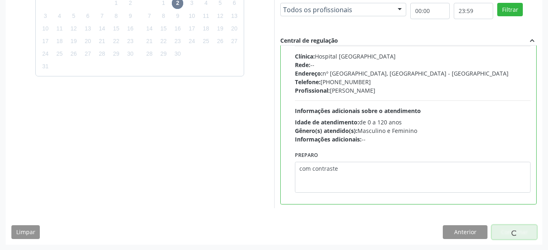
scroll to position [21, 0]
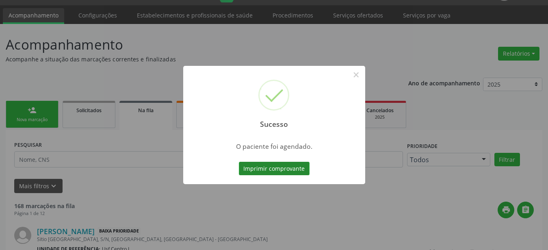
click at [281, 169] on button "Imprimir comprovante" at bounding box center [274, 169] width 71 height 14
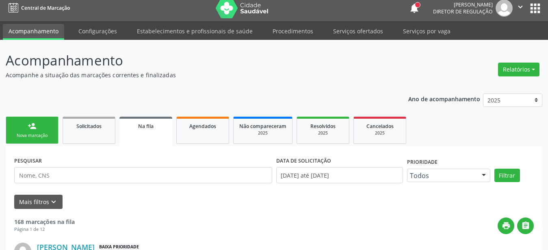
scroll to position [0, 0]
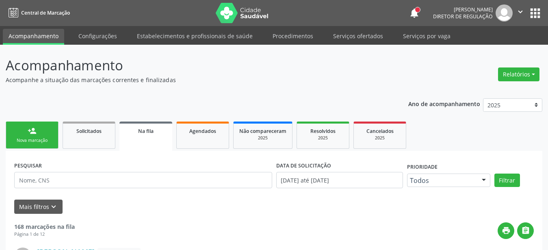
click at [539, 14] on button "apps" at bounding box center [535, 13] width 14 height 14
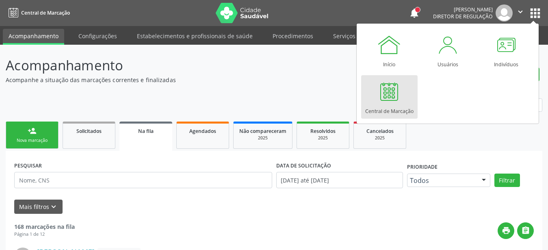
click at [388, 89] on div at bounding box center [389, 91] width 24 height 24
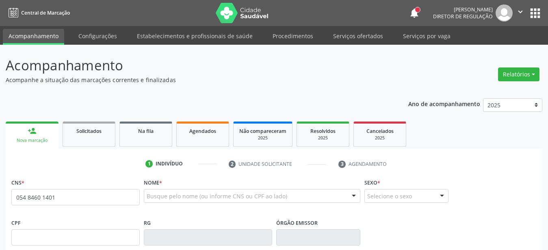
type input "054 8460 1401"
click at [233, 89] on div "Acompanhamento Acompanhe a situação das marcações correntes e finalizadas Relat…" at bounding box center [274, 245] width 537 height 380
drag, startPoint x: 67, startPoint y: 197, endPoint x: 0, endPoint y: 199, distance: 67.5
click at [11, 199] on input "054 8460 1401" at bounding box center [75, 197] width 128 height 16
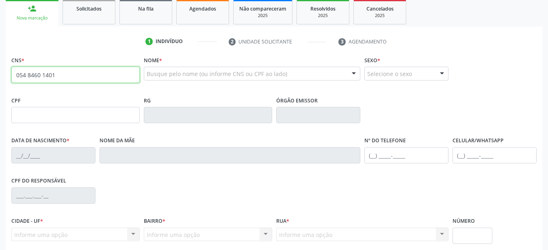
scroll to position [124, 0]
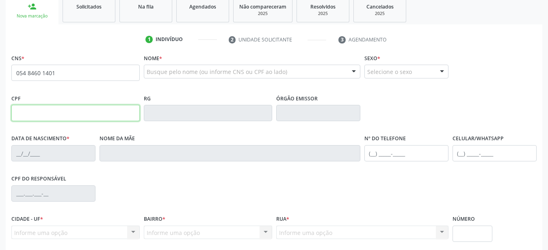
paste input "054.846.014-01"
type input "054.846.014-01"
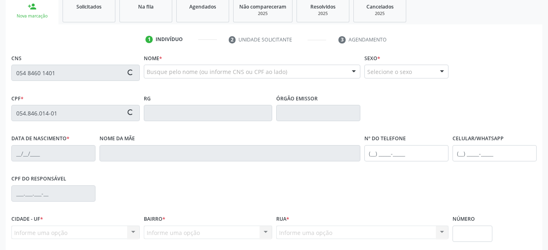
click at [11, 77] on input "054 8460 1401" at bounding box center [75, 73] width 128 height 16
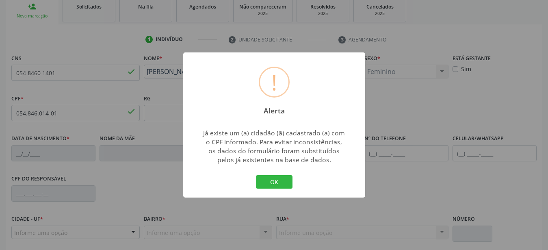
type input "209 1360 4407 0005"
type input "30/07/1985"
type input "Nivalda Pereira da Silva"
type input "(87) 99639-8252"
type input "199"
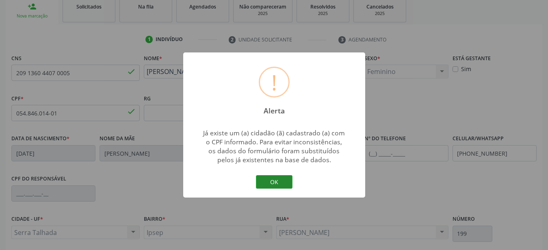
click at [274, 182] on button "OK" at bounding box center [274, 182] width 37 height 14
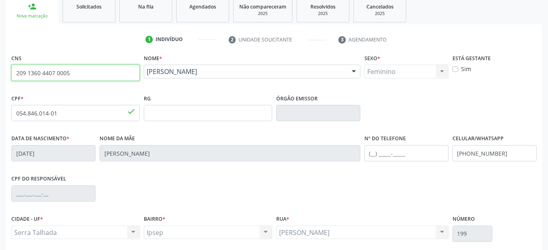
drag, startPoint x: 85, startPoint y: 72, endPoint x: 131, endPoint y: 76, distance: 45.6
click at [126, 76] on input "209 1360 4407 0005" at bounding box center [75, 73] width 128 height 16
click at [203, 87] on div "Nome * Cintia Pereira da Silva Souza Cintia Pereira da Silva Souza CNS: 209 136…" at bounding box center [252, 72] width 221 height 40
click at [127, 84] on fieldset "CNS 209 1360 4407 0005 done" at bounding box center [75, 69] width 128 height 35
click at [131, 72] on span "done" at bounding box center [131, 71] width 9 height 9
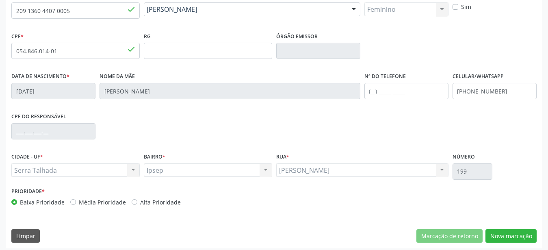
scroll to position [191, 0]
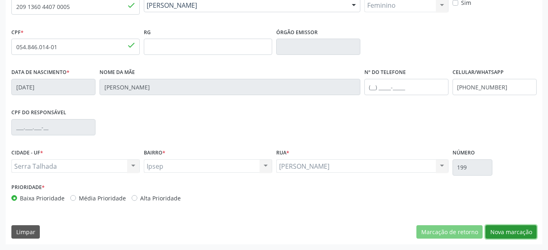
click at [514, 232] on button "Nova marcação" at bounding box center [511, 232] width 51 height 14
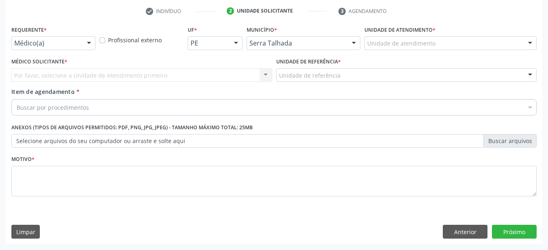
scroll to position [159, 0]
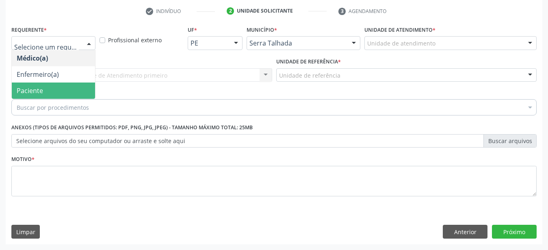
click at [60, 83] on span "Paciente" at bounding box center [53, 91] width 83 height 16
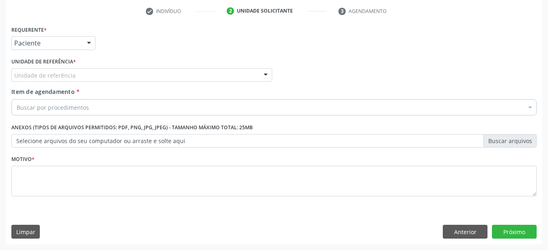
click at [57, 68] on div "Unidade de referência" at bounding box center [141, 75] width 261 height 14
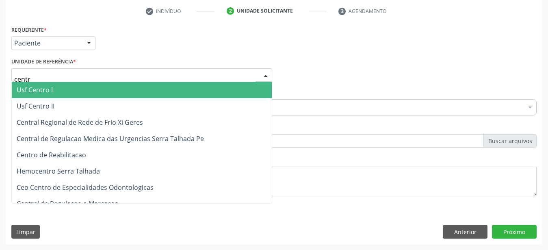
type input "centro"
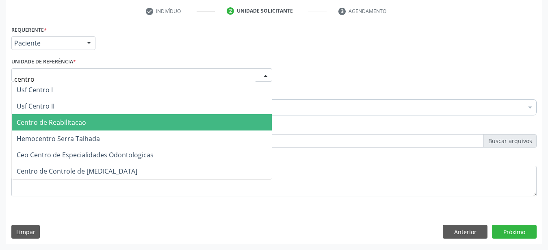
click at [82, 118] on span "Centro de Reabilitacao" at bounding box center [51, 122] width 69 height 9
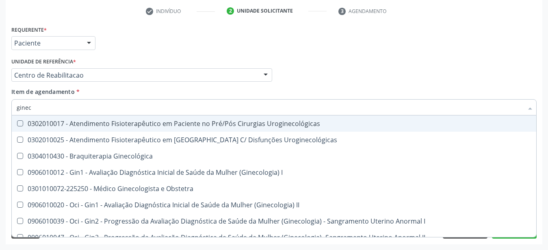
type input "gineco"
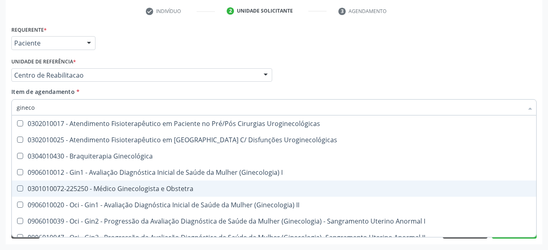
click at [179, 185] on div "0301010072-225250 - Médico Ginecologista e Obstetra" at bounding box center [276, 188] width 519 height 7
checkbox Obstetra "true"
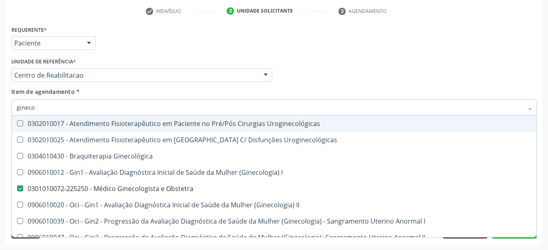
drag, startPoint x: 337, startPoint y: 58, endPoint x: 347, endPoint y: 62, distance: 10.8
click at [338, 58] on div "Médico Solicitante Por favor, selecione a Unidade de Atendimento primeiro Nenhu…" at bounding box center [274, 72] width 530 height 32
checkbox Uroginecológicas "true"
checkbox Obstetra "false"
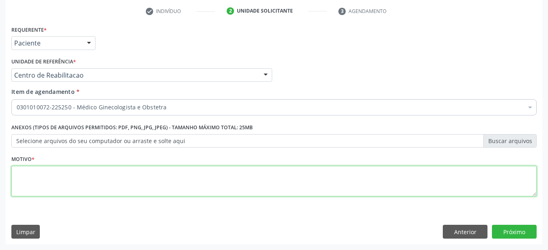
click at [117, 182] on textarea at bounding box center [273, 181] width 525 height 31
type textarea "..."
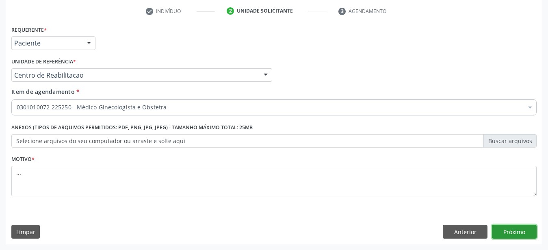
click at [520, 229] on button "Próximo" at bounding box center [514, 232] width 45 height 14
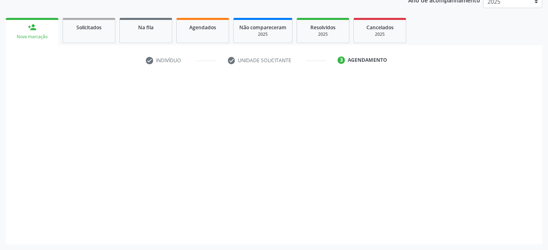
scroll to position [104, 0]
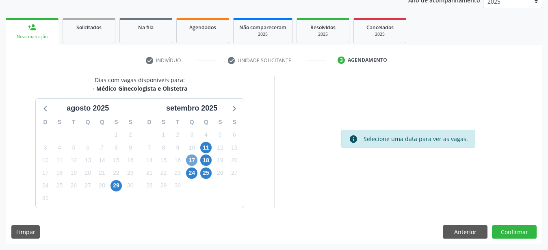
click at [194, 156] on span "17" at bounding box center [191, 159] width 11 height 11
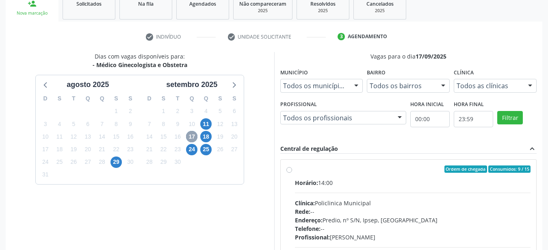
scroll to position [145, 0]
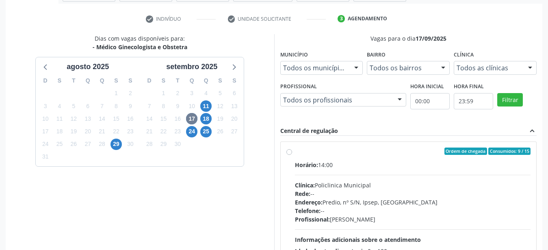
click at [295, 151] on label "Ordem de chegada Consumidos: 9 / 15 Horário: 14:00 Clínica: Policlinica Municip…" at bounding box center [413, 210] width 236 height 125
click at [292, 151] on input "Ordem de chegada Consumidos: 9 / 15 Horário: 14:00 Clínica: Policlinica Municip…" at bounding box center [290, 151] width 6 height 7
radio input "true"
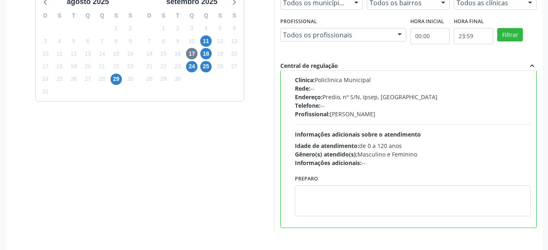
scroll to position [235, 0]
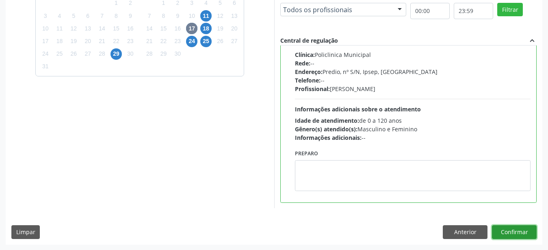
click at [511, 237] on button "Confirmar" at bounding box center [514, 232] width 45 height 14
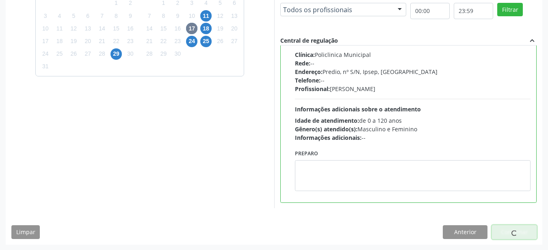
scroll to position [21, 0]
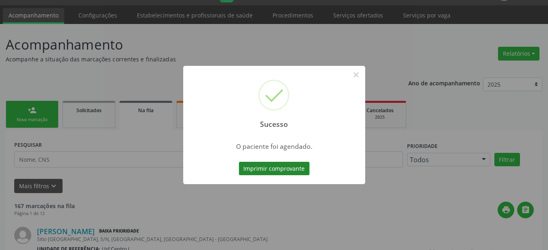
click at [277, 167] on button "Imprimir comprovante" at bounding box center [274, 169] width 71 height 14
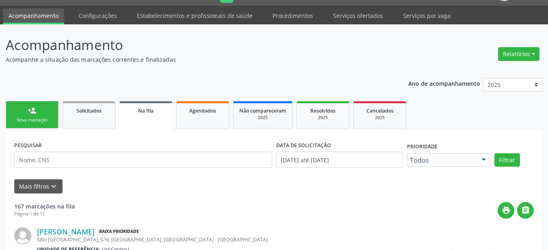
scroll to position [0, 0]
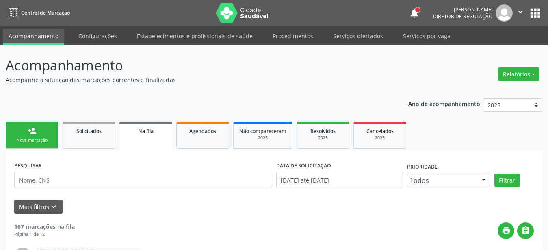
click at [531, 9] on button "apps" at bounding box center [535, 13] width 14 height 14
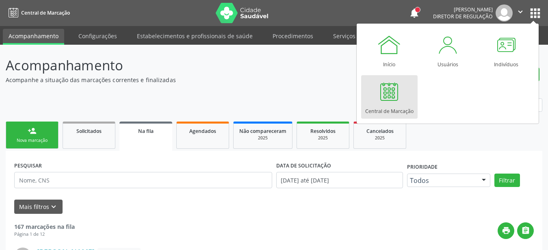
click at [386, 89] on div at bounding box center [389, 91] width 24 height 24
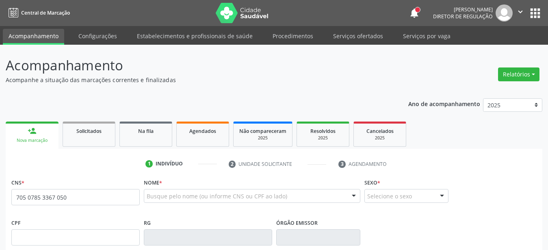
type input "705 0785 3367 0530"
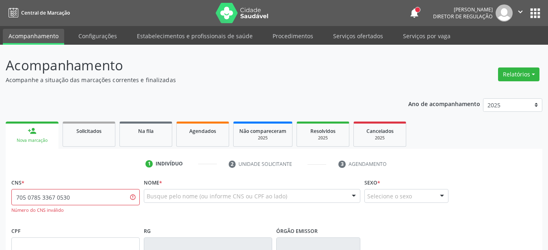
drag, startPoint x: 85, startPoint y: 201, endPoint x: 0, endPoint y: 200, distance: 85.4
click at [11, 202] on input "705 0785 3367 0530" at bounding box center [75, 197] width 128 height 16
type input "8"
type input "705 0078 5336 7053"
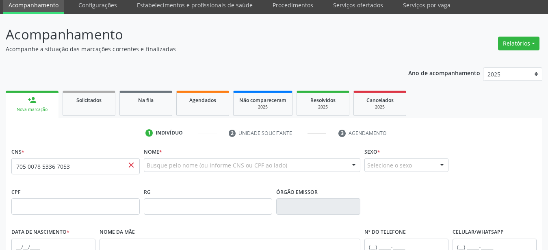
scroll to position [41, 0]
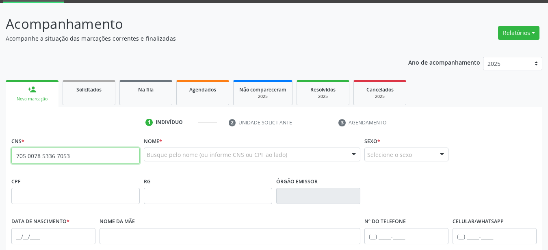
drag, startPoint x: 84, startPoint y: 155, endPoint x: 0, endPoint y: 165, distance: 84.3
click at [11, 164] on input "705 0078 5336 7053" at bounding box center [75, 156] width 128 height 16
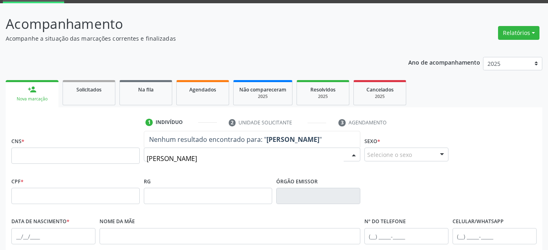
type input "[PERSON_NAME]"
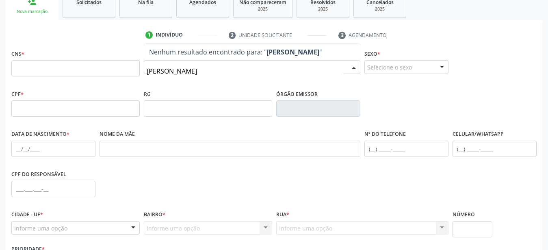
scroll to position [83, 0]
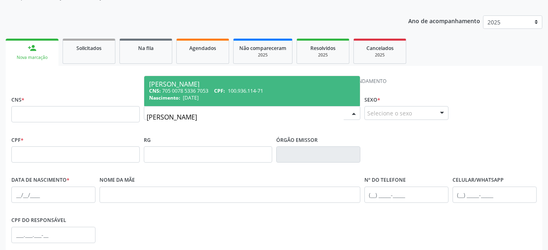
click at [248, 87] on div "[PERSON_NAME]" at bounding box center [252, 84] width 206 height 7
click at [248, 86] on li "2 Unidade solicitante" at bounding box center [278, 81] width 110 height 14
type input "705 0078 5336 7053"
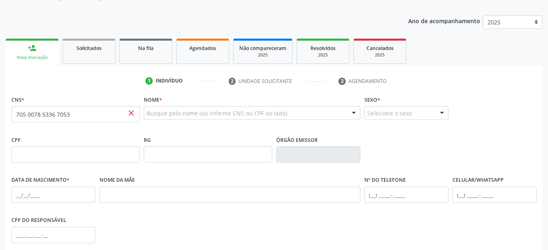
click at [130, 113] on span "close" at bounding box center [131, 113] width 9 height 9
click at [131, 113] on span "close" at bounding box center [131, 113] width 9 height 9
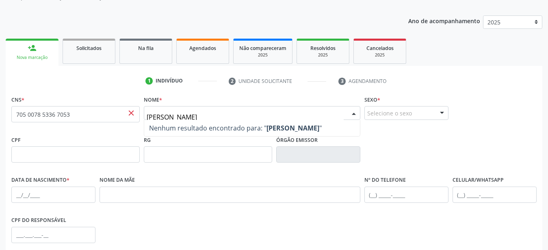
click at [167, 118] on input "amannda raquel" at bounding box center [245, 117] width 197 height 16
type input "[PERSON_NAME]"
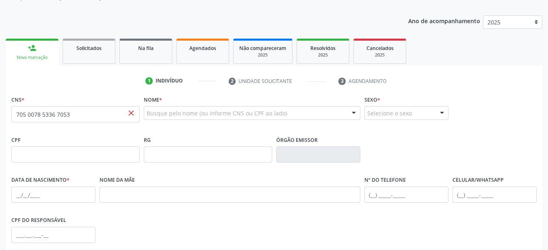
click at [223, 108] on div "Busque pelo nome (ou informe CNS ou CPF ao lado)" at bounding box center [252, 113] width 217 height 14
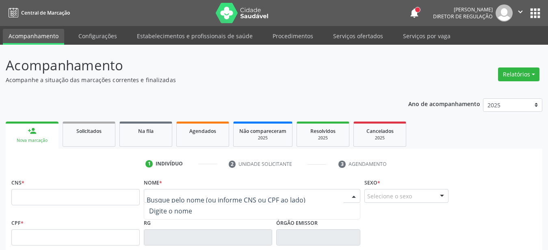
scroll to position [83, 0]
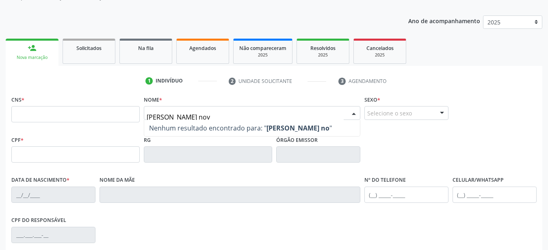
type input "[PERSON_NAME]"
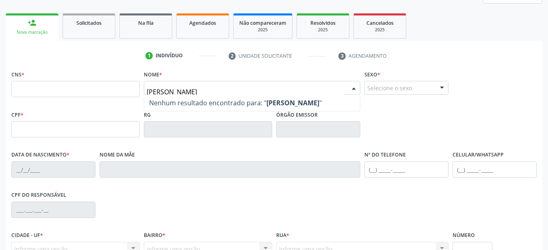
scroll to position [124, 0]
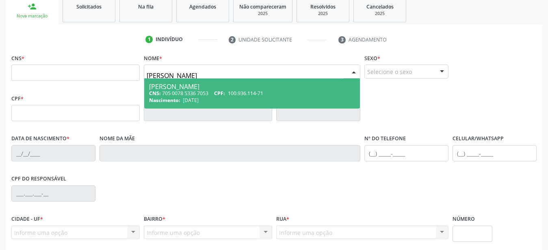
click at [199, 85] on div "[PERSON_NAME]" at bounding box center [252, 86] width 206 height 7
type input "705 0078 5336 7053"
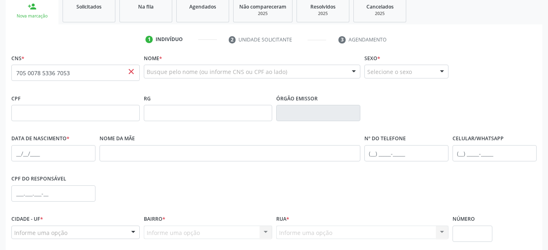
scroll to position [0, 0]
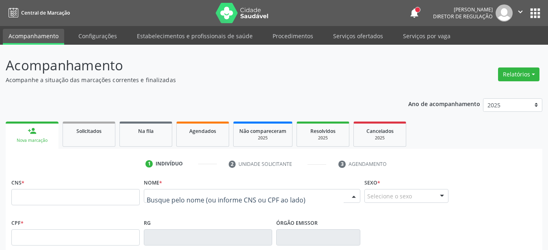
click at [167, 191] on div at bounding box center [252, 196] width 217 height 14
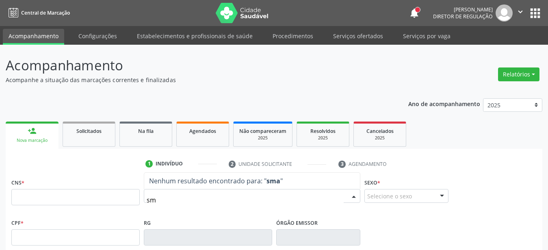
type input "s"
type input "[PERSON_NAME]"
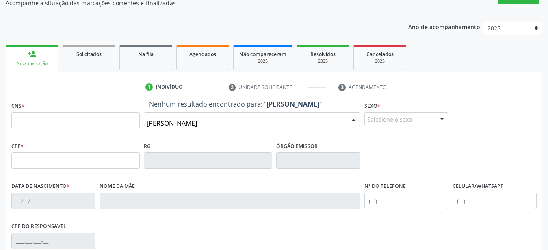
scroll to position [83, 0]
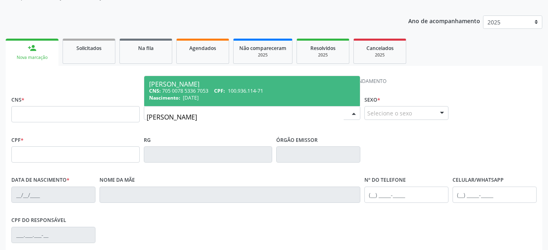
click at [228, 85] on div "[PERSON_NAME]" at bounding box center [252, 84] width 206 height 7
type input "705 0078 5336 7053"
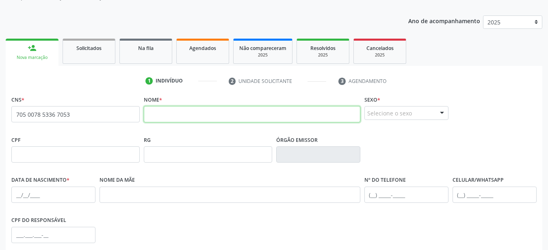
click at [154, 116] on input "text" at bounding box center [252, 114] width 217 height 16
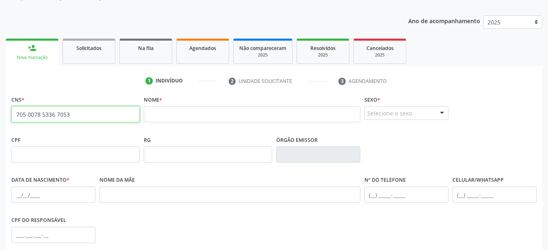
drag, startPoint x: 93, startPoint y: 119, endPoint x: 0, endPoint y: 139, distance: 95.3
click at [11, 122] on input "705 0078 5336 7053" at bounding box center [75, 114] width 128 height 16
paste input "705 0078 5336 7053"
type input "705 0078 5336 7053"
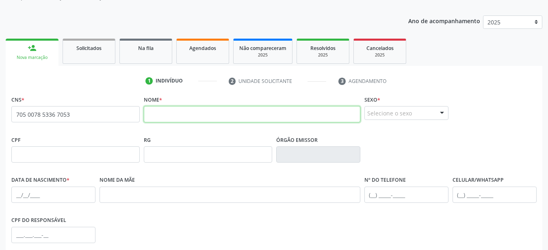
click at [189, 119] on input "text" at bounding box center [252, 114] width 217 height 16
click at [167, 114] on input "text" at bounding box center [252, 114] width 217 height 16
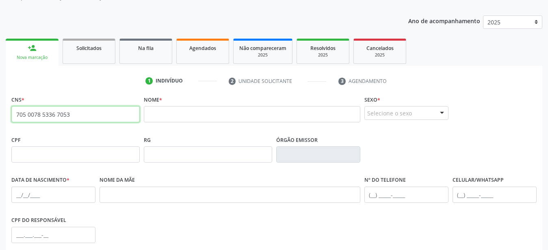
click at [87, 115] on input "705 0078 5336 7053" at bounding box center [75, 114] width 128 height 16
drag, startPoint x: 77, startPoint y: 112, endPoint x: 0, endPoint y: 115, distance: 76.9
click at [11, 115] on input "705 0078 5336 7053" at bounding box center [75, 114] width 128 height 16
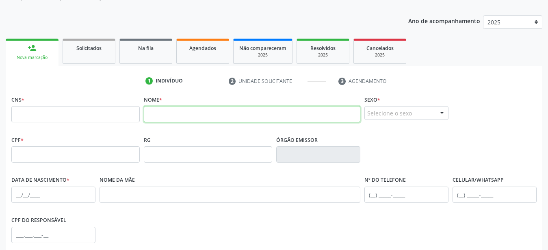
click at [169, 112] on input "text" at bounding box center [252, 114] width 217 height 16
drag, startPoint x: 211, startPoint y: 119, endPoint x: 176, endPoint y: 124, distance: 36.2
click at [176, 122] on input "[PERSON_NAME]" at bounding box center [252, 114] width 217 height 16
click at [214, 117] on input "[PERSON_NAME]" at bounding box center [252, 114] width 217 height 16
type input "[PERSON_NAME]"
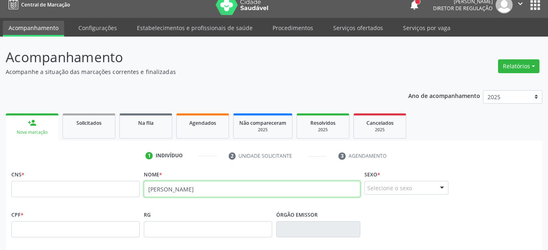
scroll to position [0, 0]
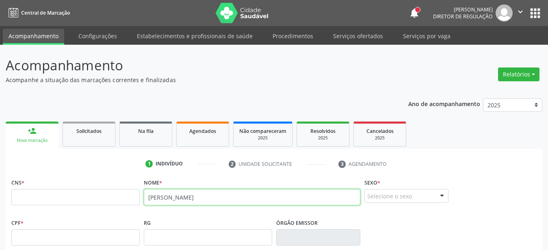
click at [527, 11] on button "" at bounding box center [520, 12] width 15 height 17
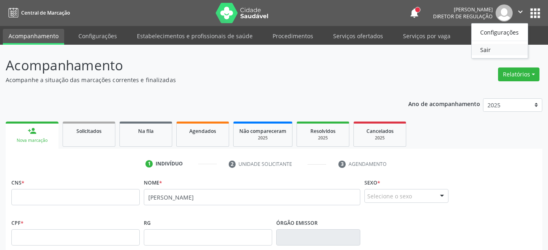
click at [497, 45] on link "Sair" at bounding box center [500, 49] width 56 height 11
